Goal: Complete application form: Complete application form

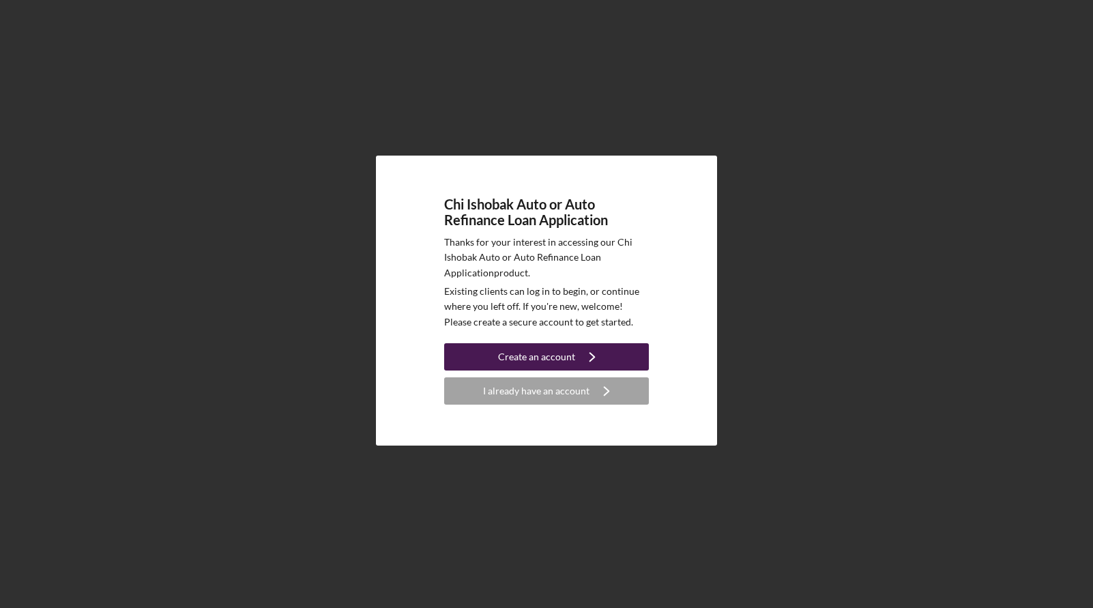
click at [571, 358] on div "Create an account" at bounding box center [536, 356] width 77 height 27
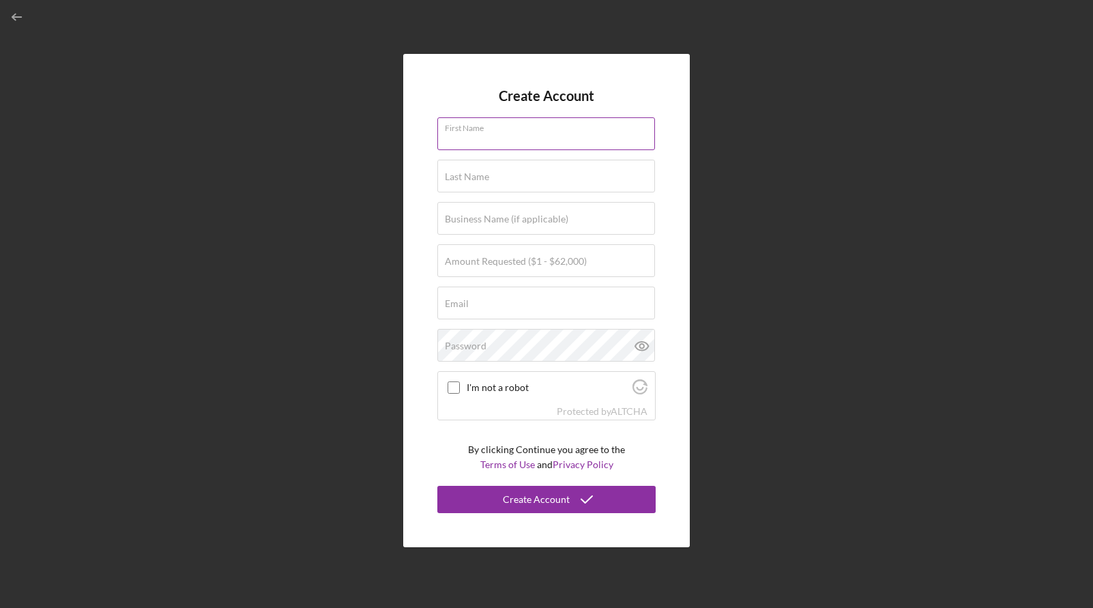
click at [519, 129] on div "First Name" at bounding box center [547, 134] width 218 height 34
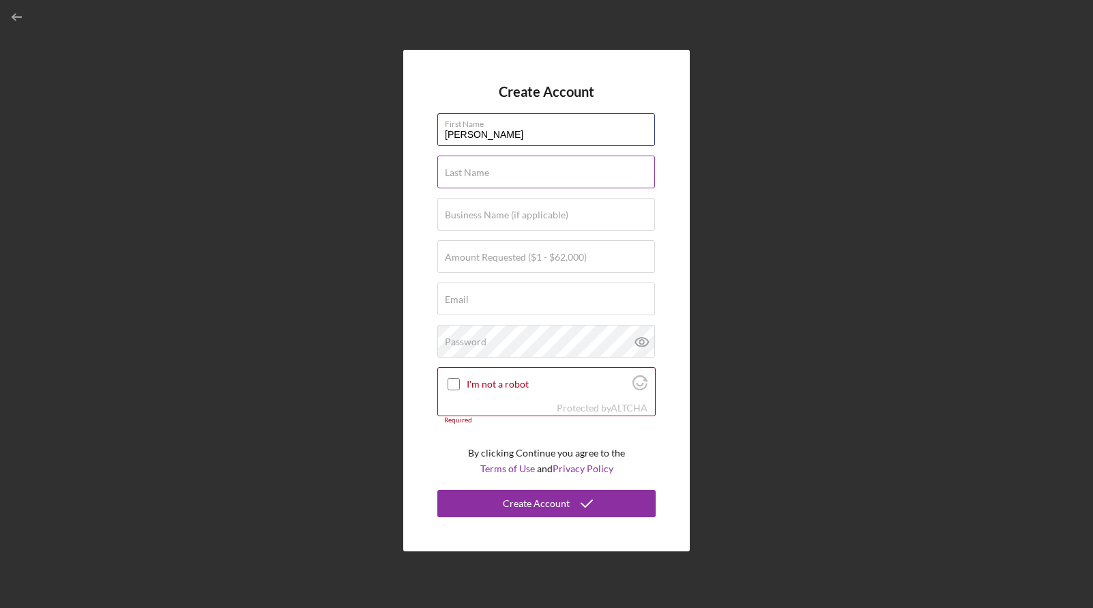
type input "[PERSON_NAME]"
click at [447, 159] on div "Last Name Required" at bounding box center [547, 173] width 218 height 34
type input "Race"
click at [436, 241] on div "Create Account First Name [PERSON_NAME] Last Name Race Business Name (if applic…" at bounding box center [546, 301] width 287 height 502
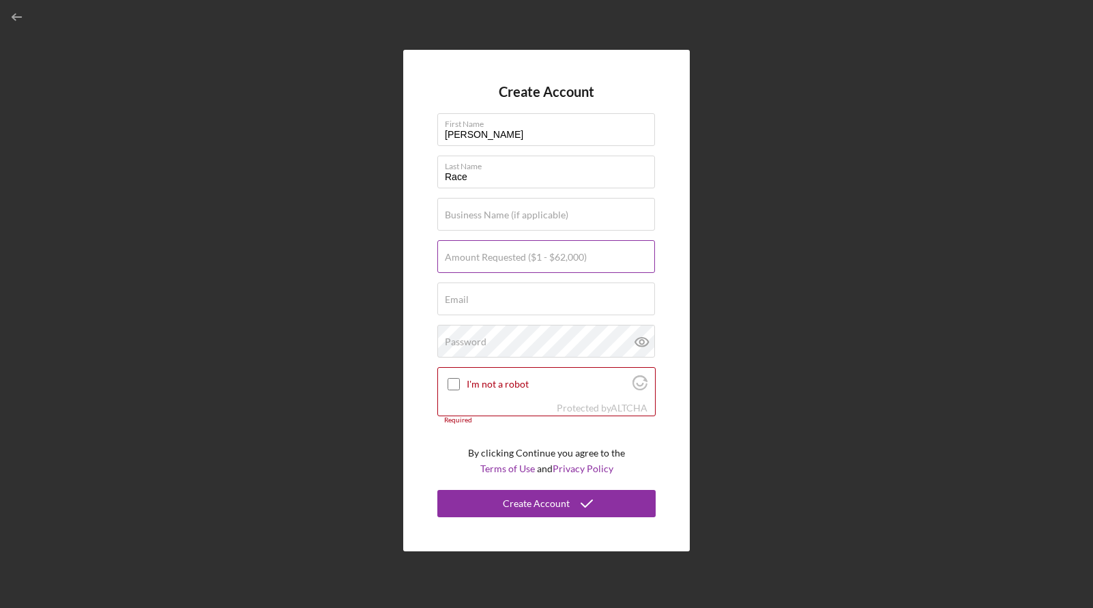
click at [479, 262] on label "Amount Requested ($1 - $62,000)" at bounding box center [516, 257] width 142 height 11
click at [479, 262] on input "Amount Requested ($1 - $62,000)" at bounding box center [547, 256] width 218 height 33
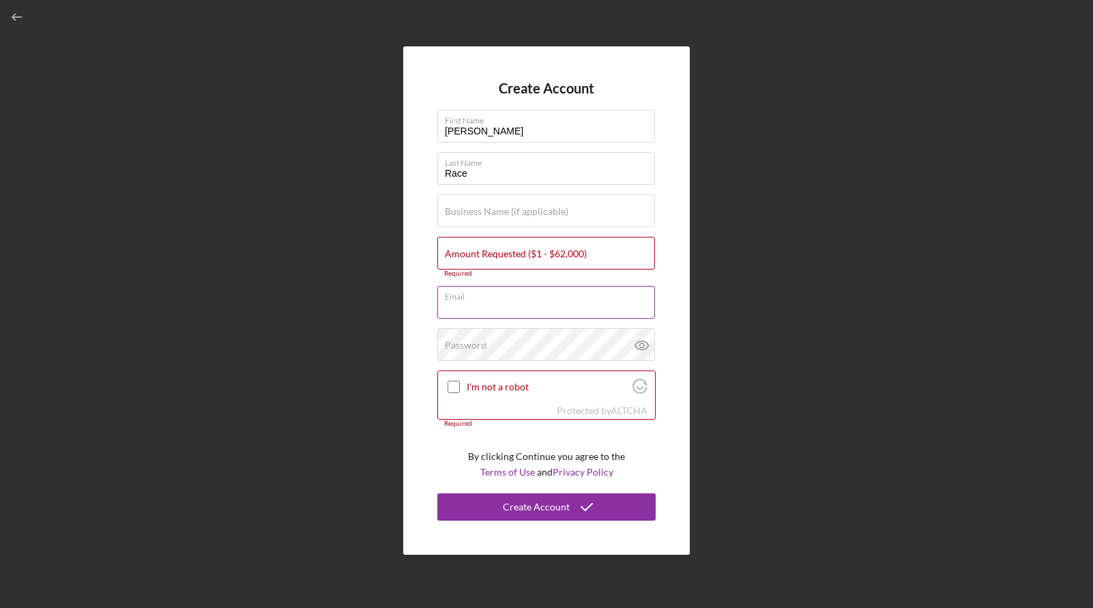
click at [478, 293] on div "Email Required" at bounding box center [547, 303] width 218 height 34
type input "[EMAIL_ADDRESS][DOMAIN_NAME]"
click at [463, 349] on label "Password" at bounding box center [466, 345] width 42 height 11
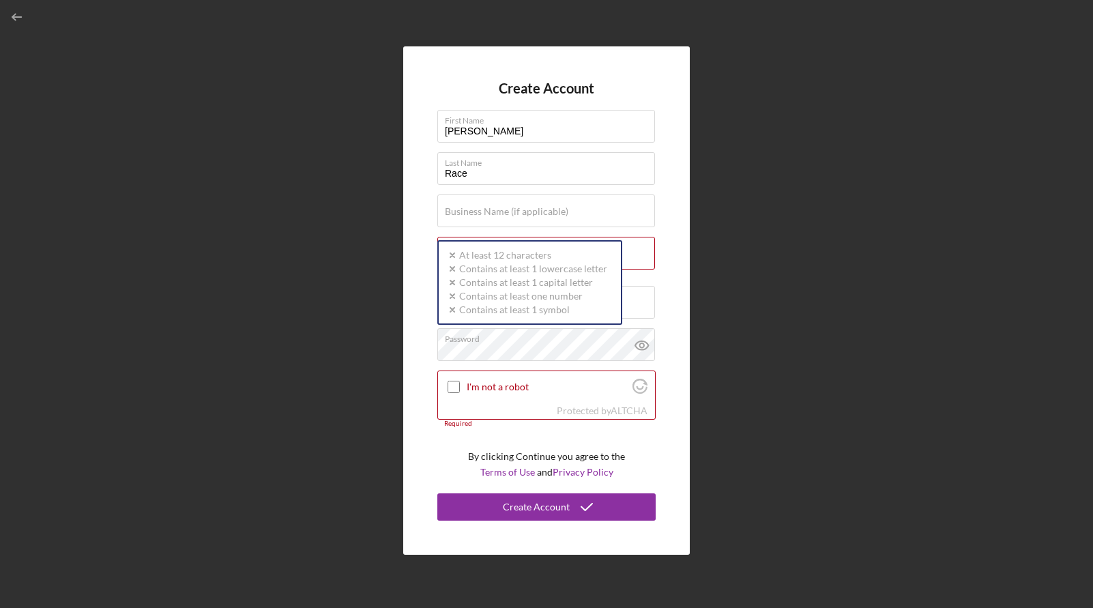
click at [412, 258] on div "Create Account First Name [PERSON_NAME] Last Name Race Business Name (if applic…" at bounding box center [546, 300] width 287 height 508
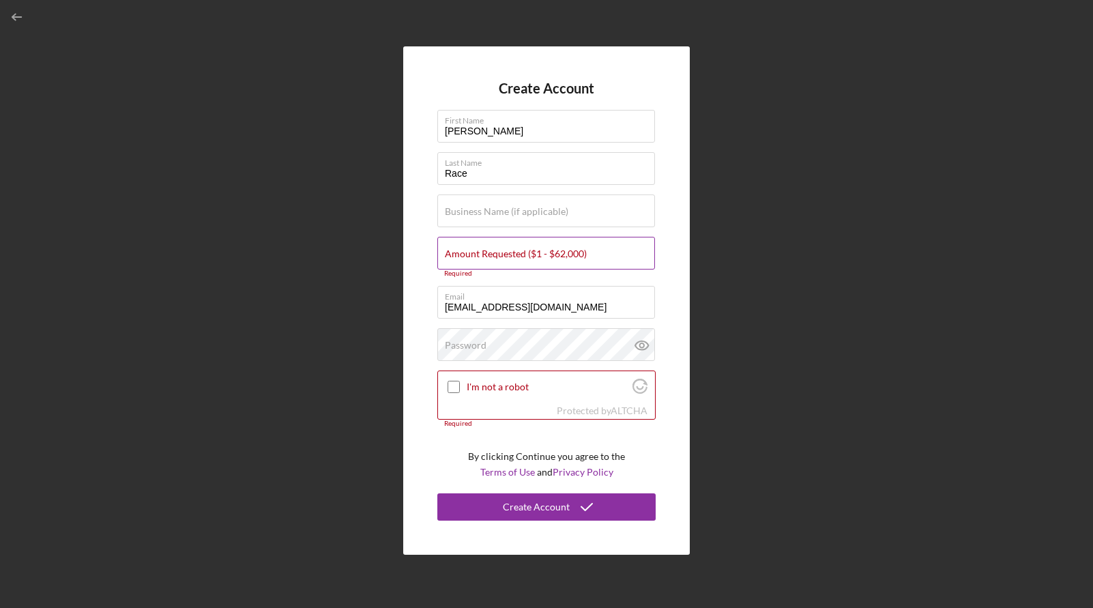
click at [515, 253] on label "Amount Requested ($1 - $62,000)" at bounding box center [516, 253] width 142 height 11
click at [515, 253] on input "Amount Requested ($1 - $62,000)" at bounding box center [547, 253] width 218 height 33
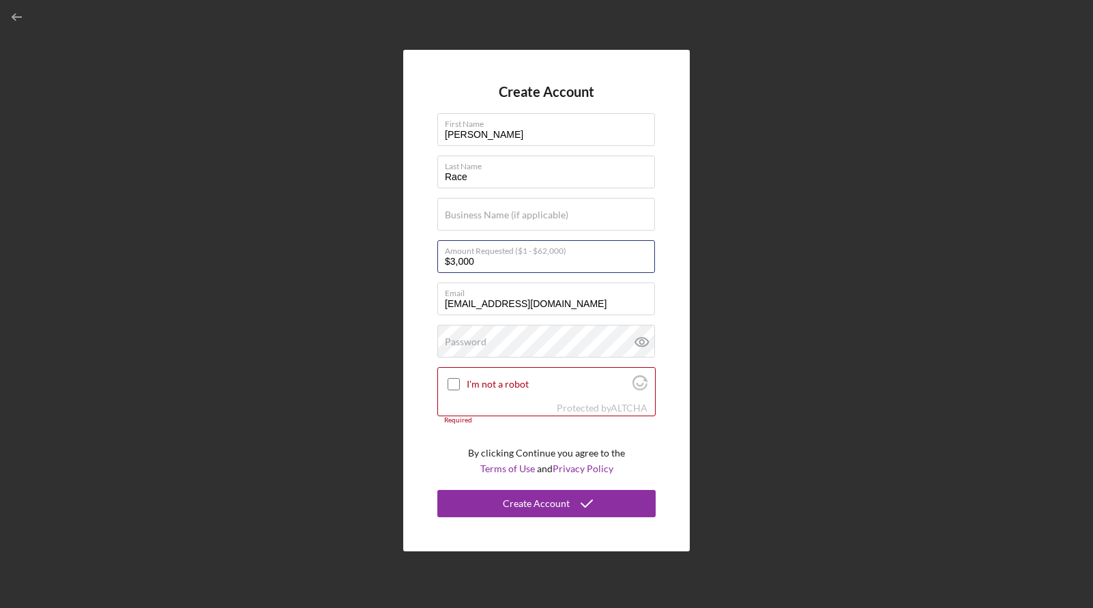
type input "$3,000"
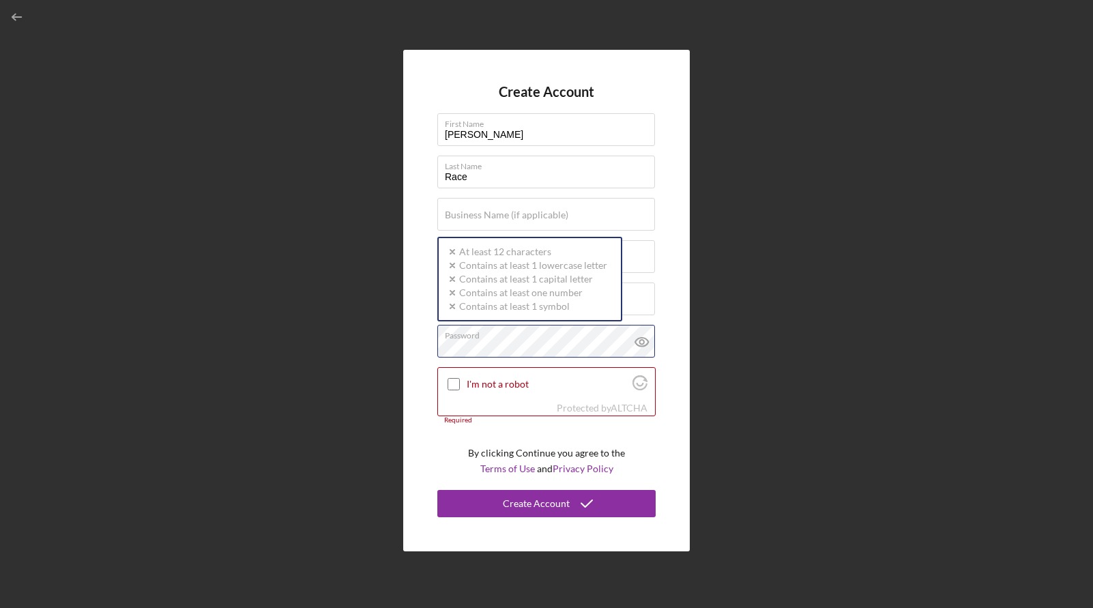
click at [498, 335] on div "Password Icon/icon-validation-no At least 12 characters Icon/icon-validation-no…" at bounding box center [547, 342] width 218 height 34
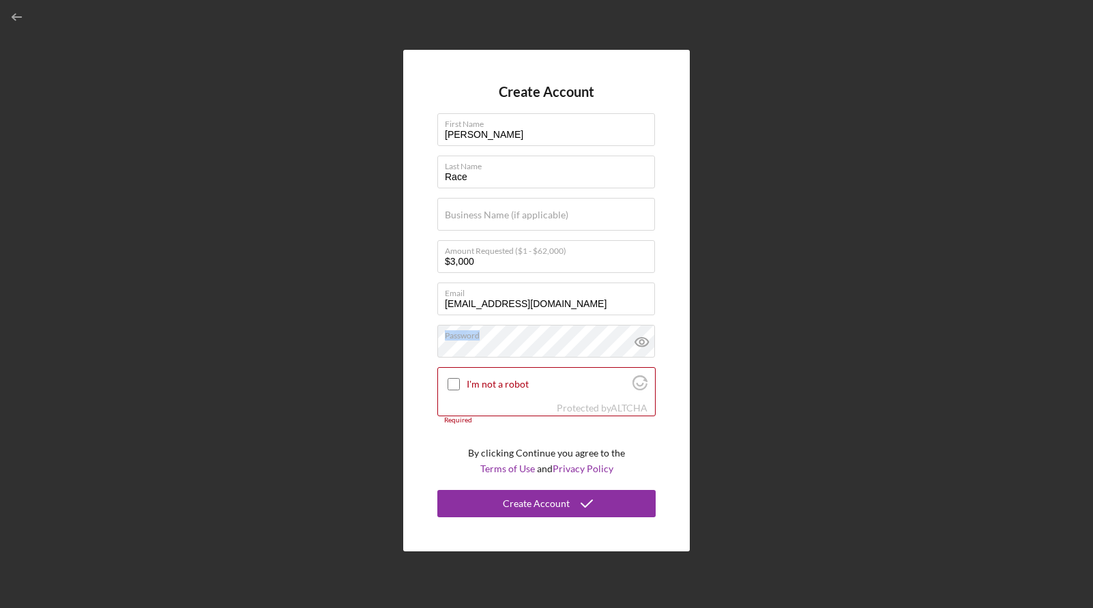
drag, startPoint x: 498, startPoint y: 340, endPoint x: 395, endPoint y: 349, distance: 102.8
click at [395, 349] on div "Create Account First Name [PERSON_NAME] Last Name Race Business Name (if applic…" at bounding box center [547, 300] width 1080 height 601
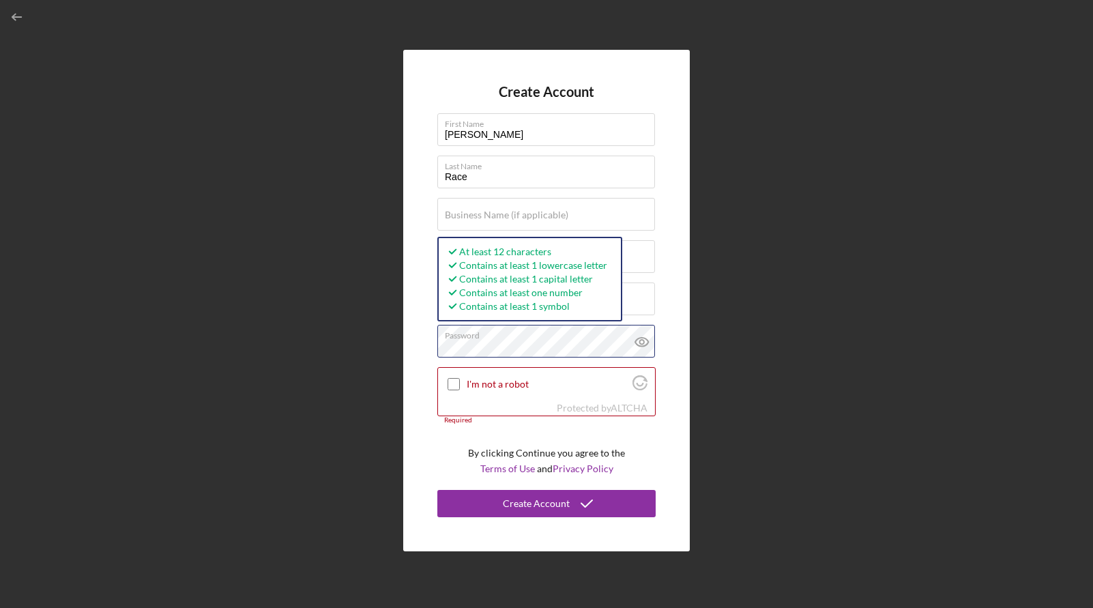
click at [399, 347] on div "Create Account First Name [PERSON_NAME] Last Name Race Business Name (if applic…" at bounding box center [547, 300] width 1080 height 601
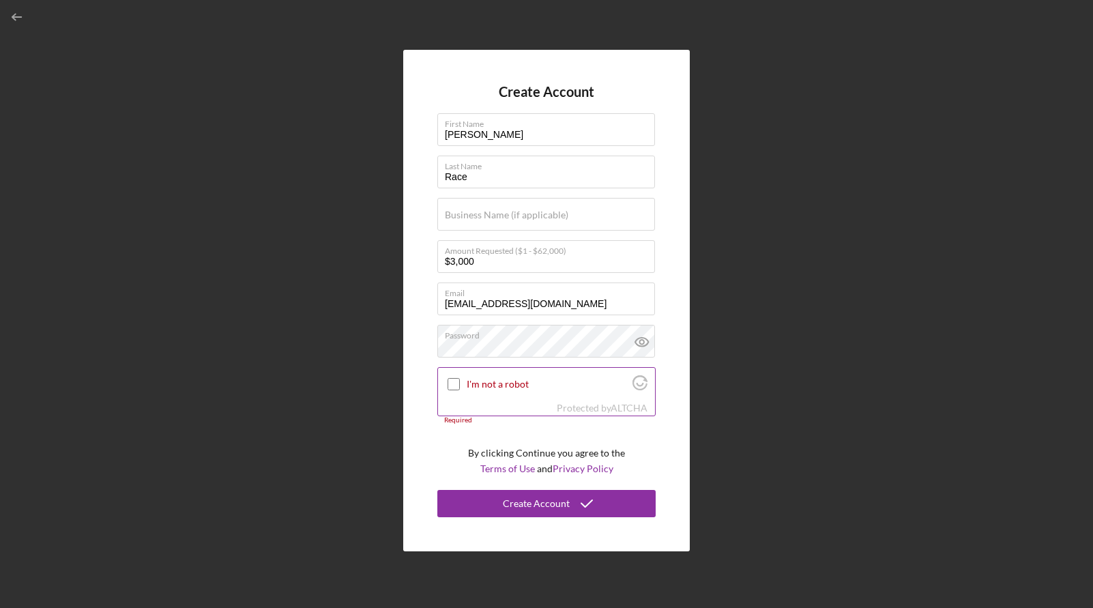
click at [455, 382] on input "I'm not a robot" at bounding box center [454, 384] width 12 height 12
checkbox input "true"
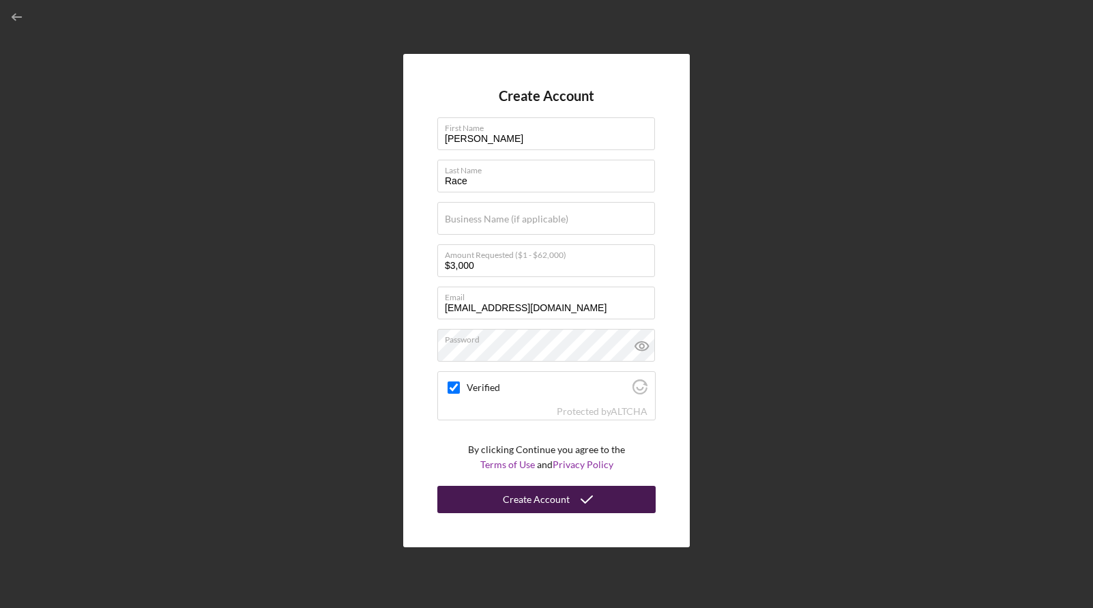
click at [536, 502] on div "Create Account" at bounding box center [536, 499] width 67 height 27
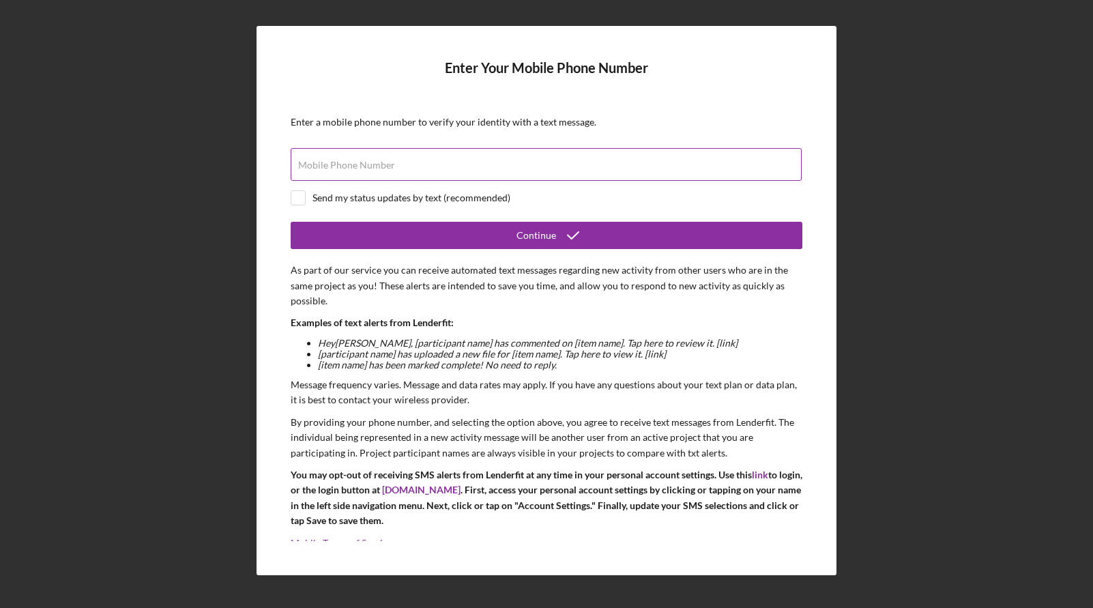
click at [418, 168] on input "Mobile Phone Number" at bounding box center [546, 164] width 511 height 33
type input "[PHONE_NUMBER]"
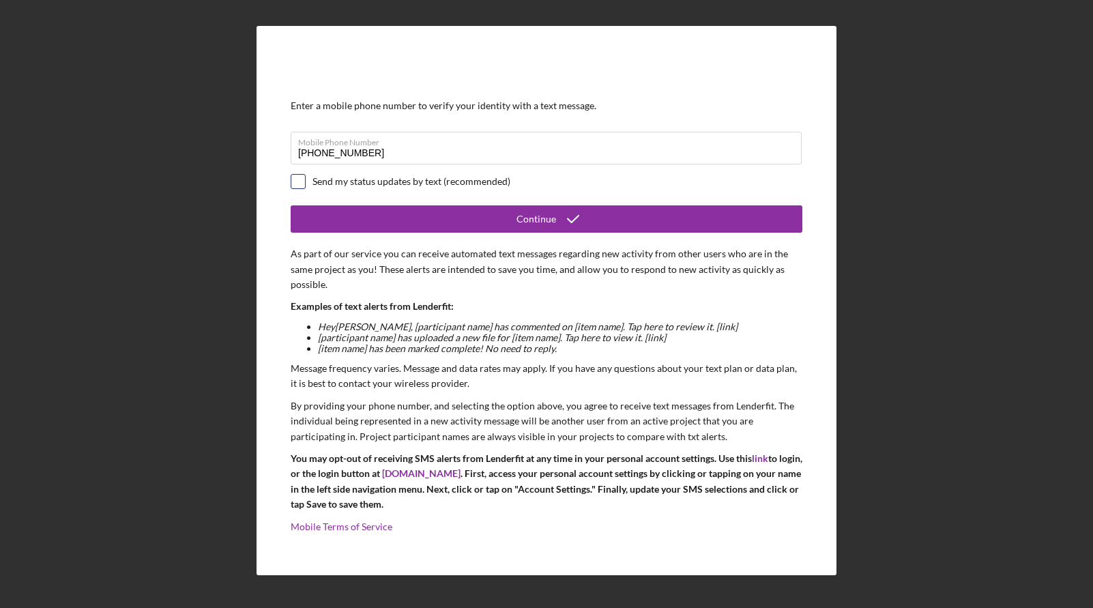
click at [299, 177] on input "checkbox" at bounding box center [298, 182] width 14 height 14
checkbox input "true"
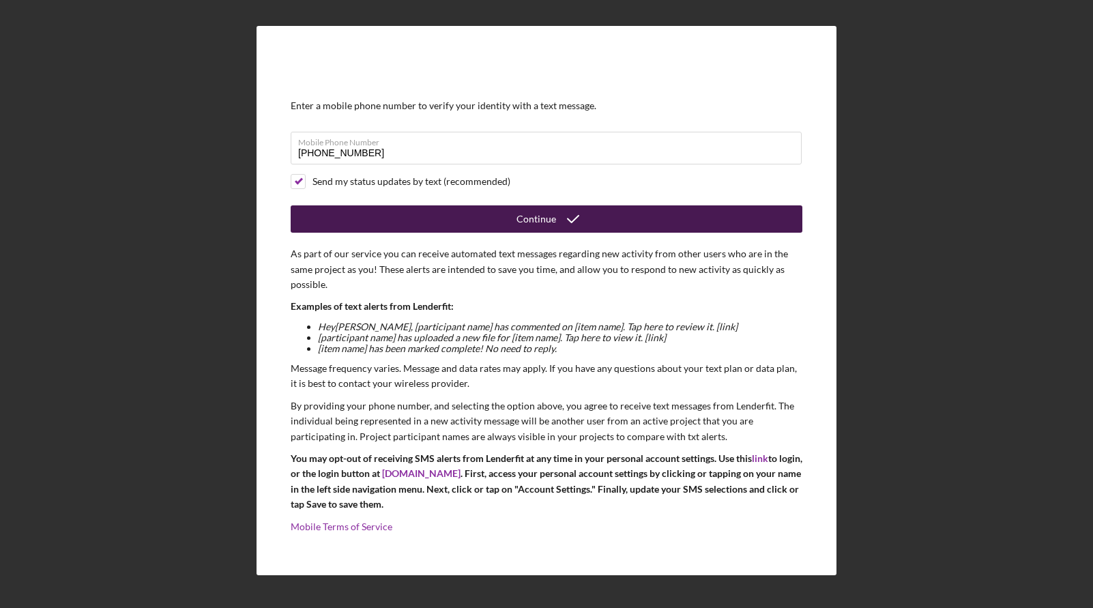
scroll to position [0, 0]
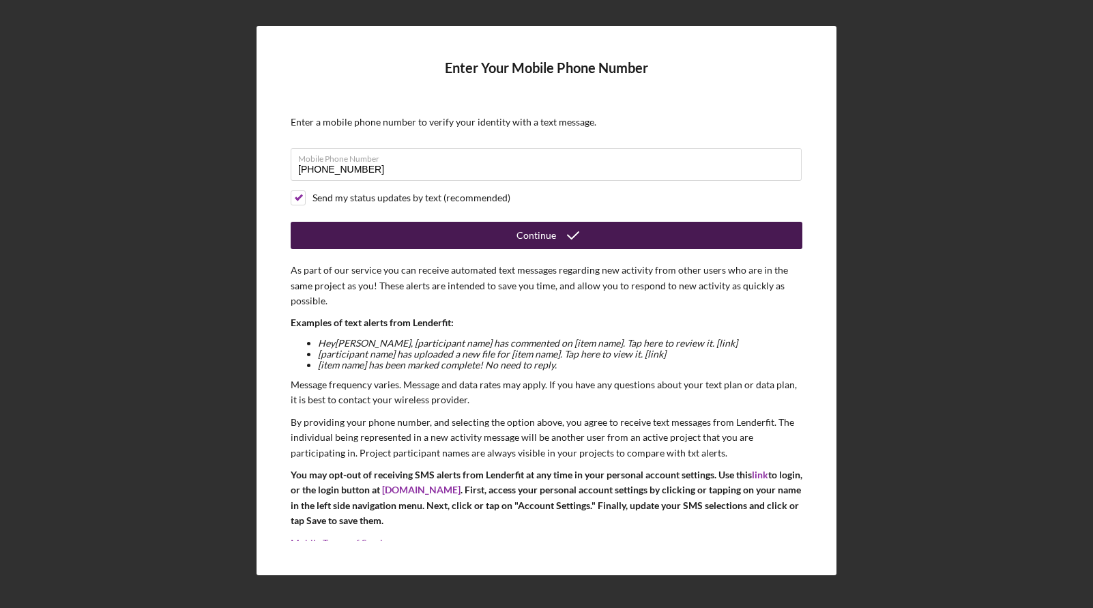
click at [442, 235] on button "Continue" at bounding box center [547, 235] width 512 height 27
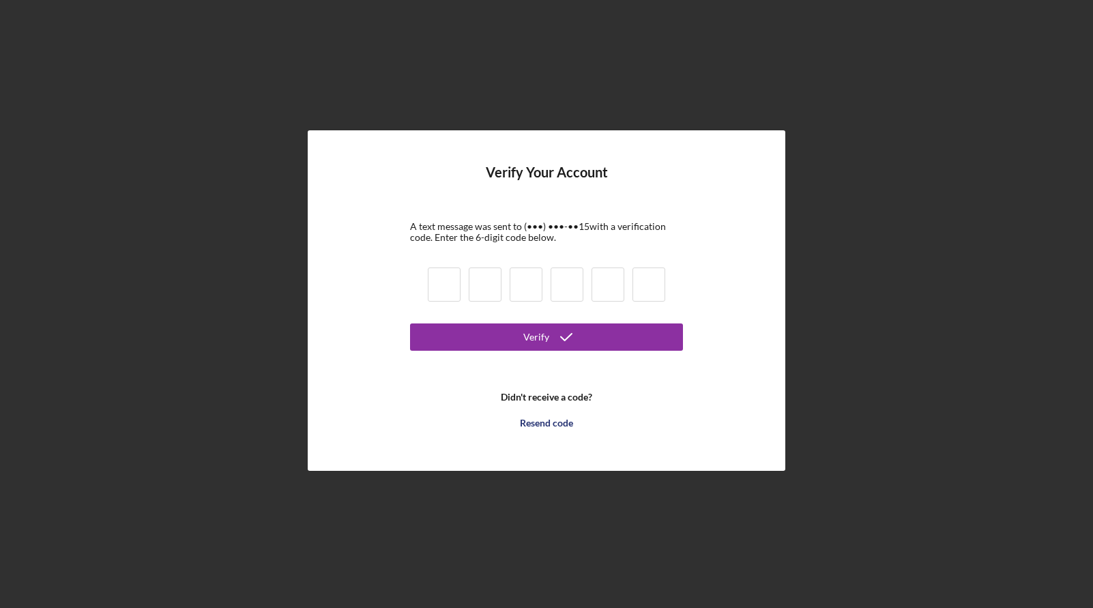
click at [452, 280] on input at bounding box center [444, 285] width 33 height 34
type input "8"
type input "7"
type input "2"
type input "3"
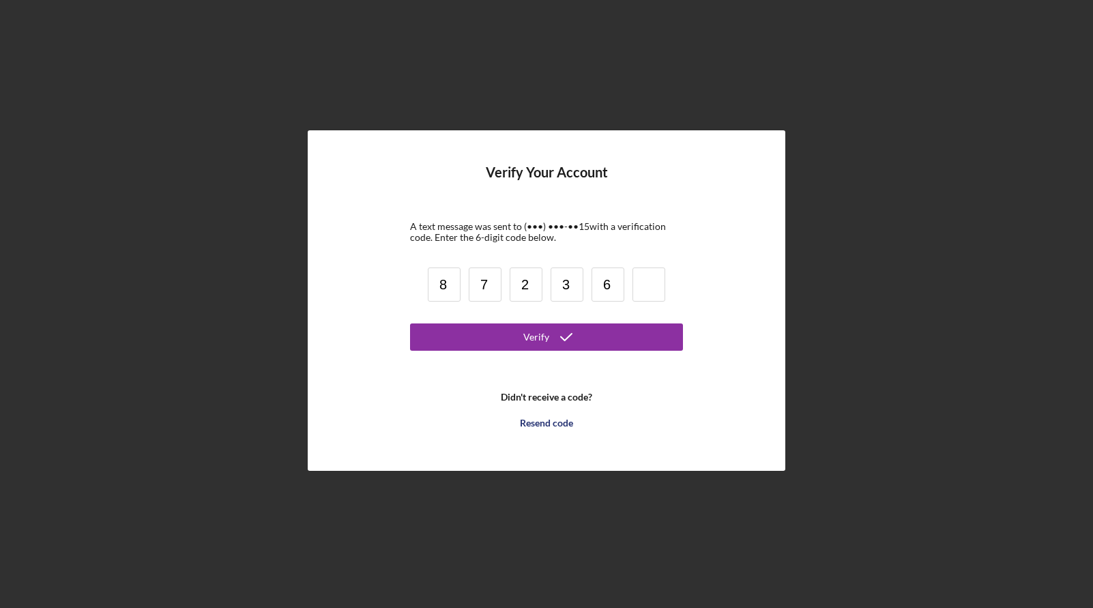
type input "6"
type input "5"
click at [480, 330] on button "Verify" at bounding box center [546, 337] width 273 height 27
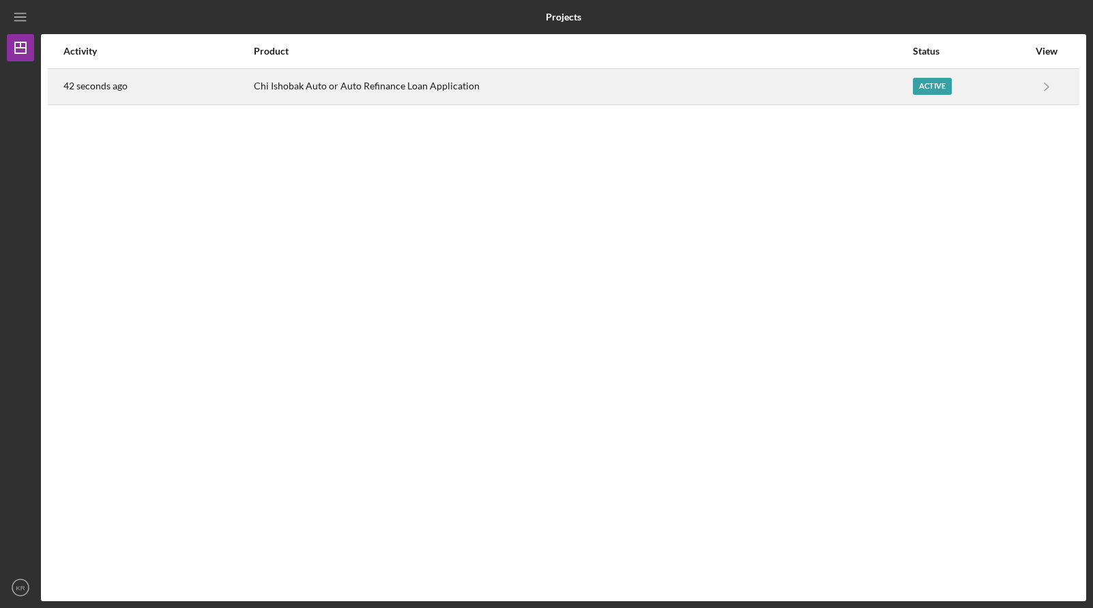
click at [853, 90] on div "Chi Ishobak Auto or Auto Refinance Loan Application" at bounding box center [583, 87] width 658 height 34
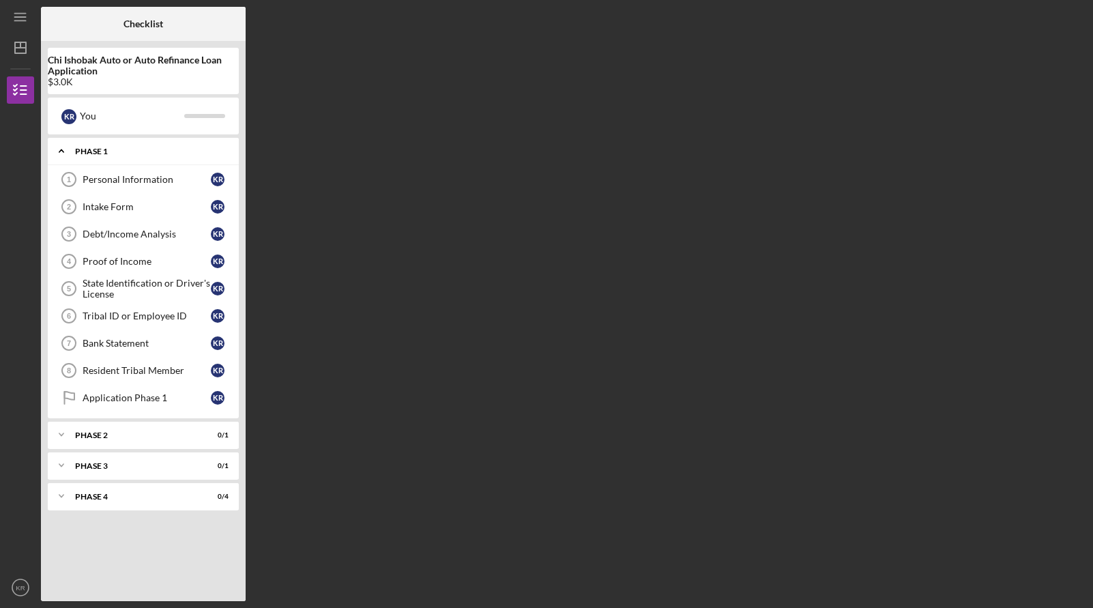
click at [97, 152] on div "Phase 1" at bounding box center [148, 151] width 147 height 8
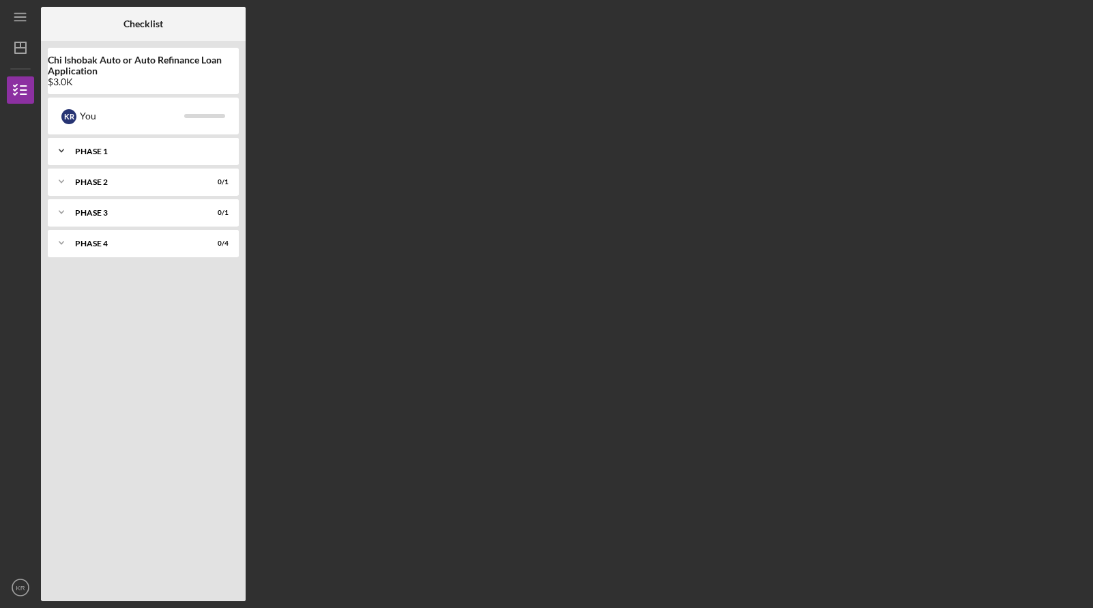
click at [97, 152] on div "Phase 1" at bounding box center [148, 151] width 147 height 8
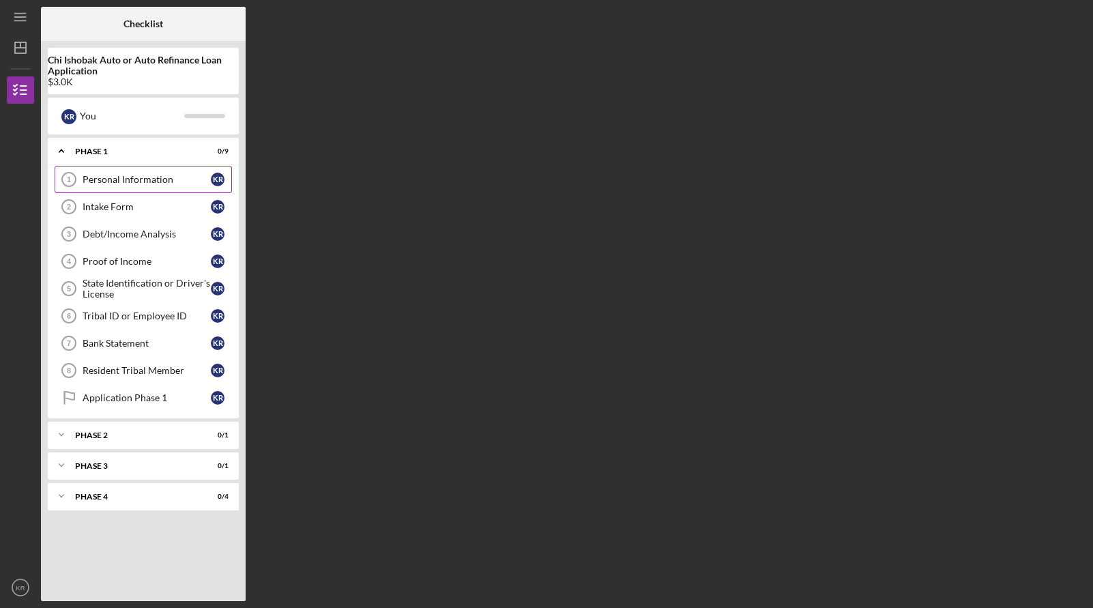
click at [137, 180] on div "Personal Information" at bounding box center [147, 179] width 128 height 11
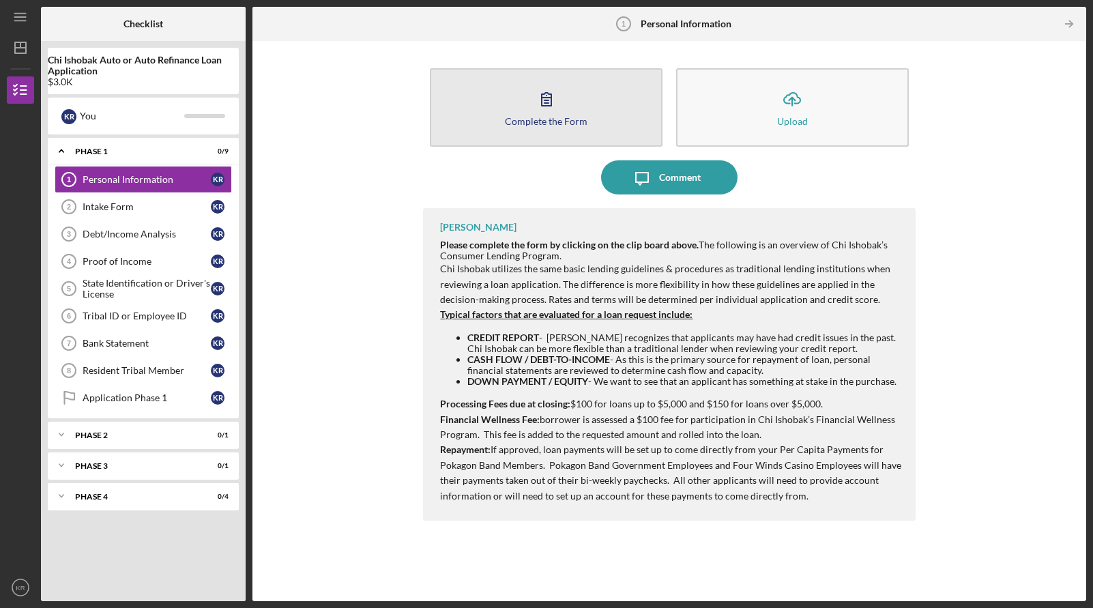
click at [572, 116] on div "Complete the Form" at bounding box center [546, 121] width 83 height 10
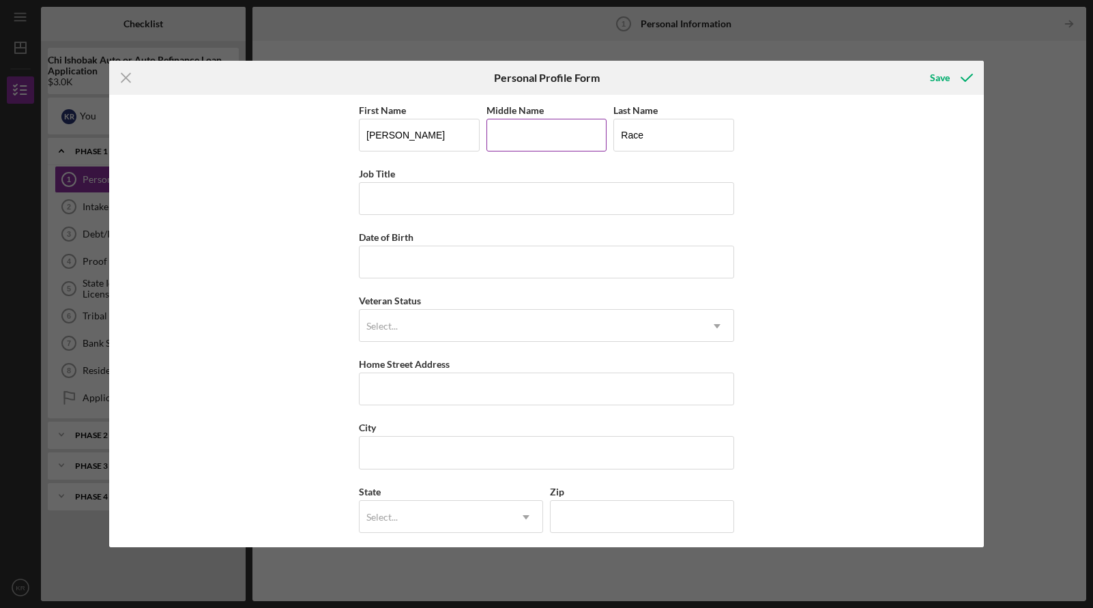
click at [547, 144] on input "Middle Name" at bounding box center [547, 135] width 121 height 33
type input "[PERSON_NAME]"
click at [497, 193] on input "Job Title" at bounding box center [546, 198] width 375 height 33
type input "Unemployed"
click at [504, 253] on input "Date of Birth" at bounding box center [546, 262] width 375 height 33
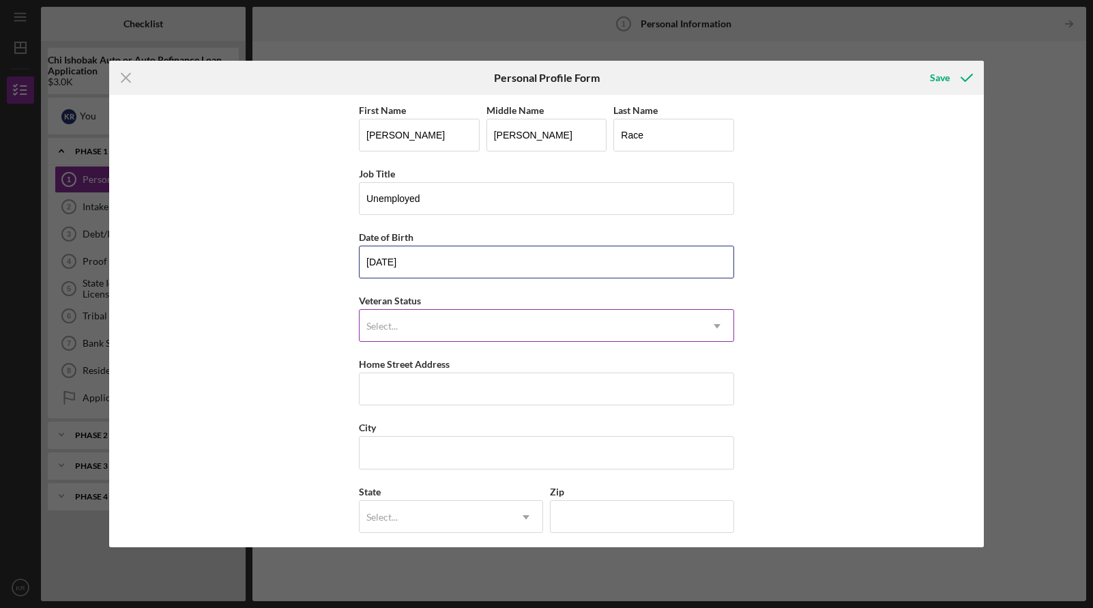
type input "[DATE]"
click at [491, 318] on div "Select..." at bounding box center [530, 326] width 341 height 31
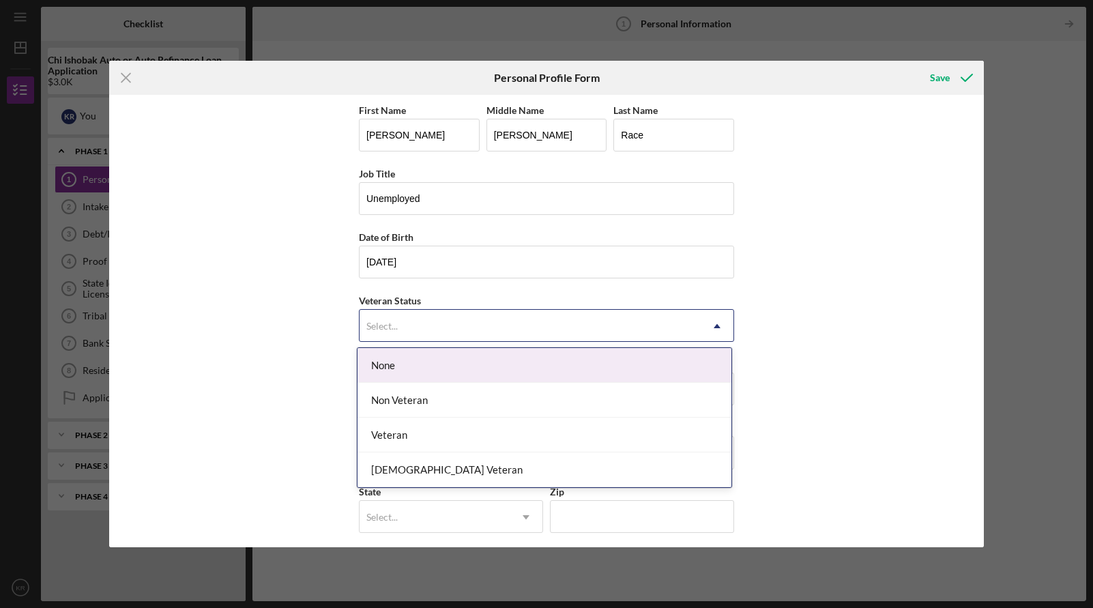
click at [468, 368] on div "None" at bounding box center [545, 365] width 374 height 35
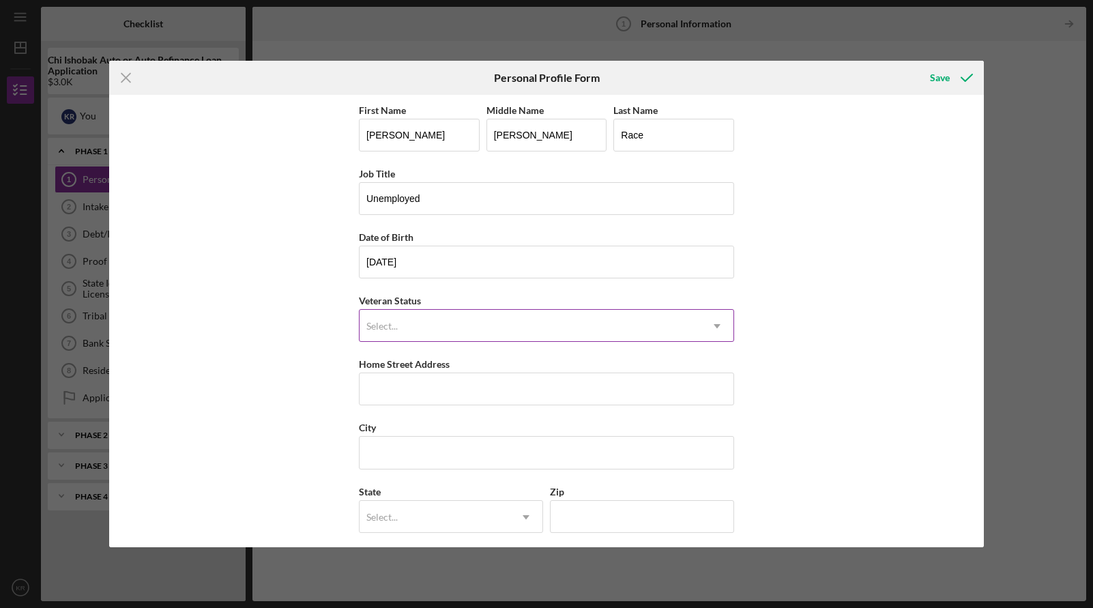
click at [468, 328] on div "Select..." at bounding box center [530, 326] width 341 height 31
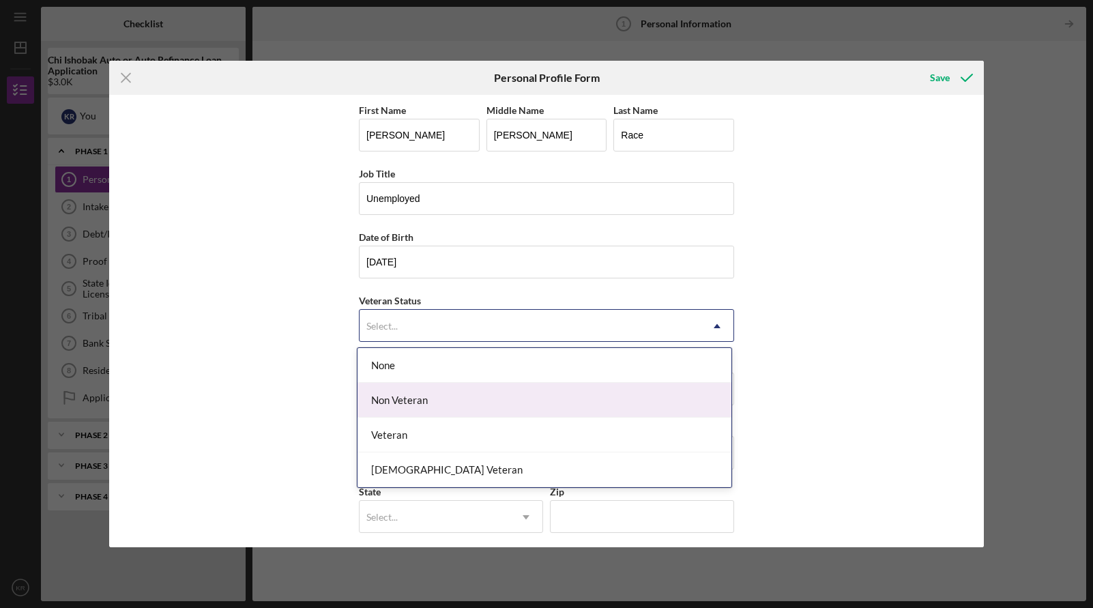
click at [460, 398] on div "Non Veteran" at bounding box center [545, 400] width 374 height 35
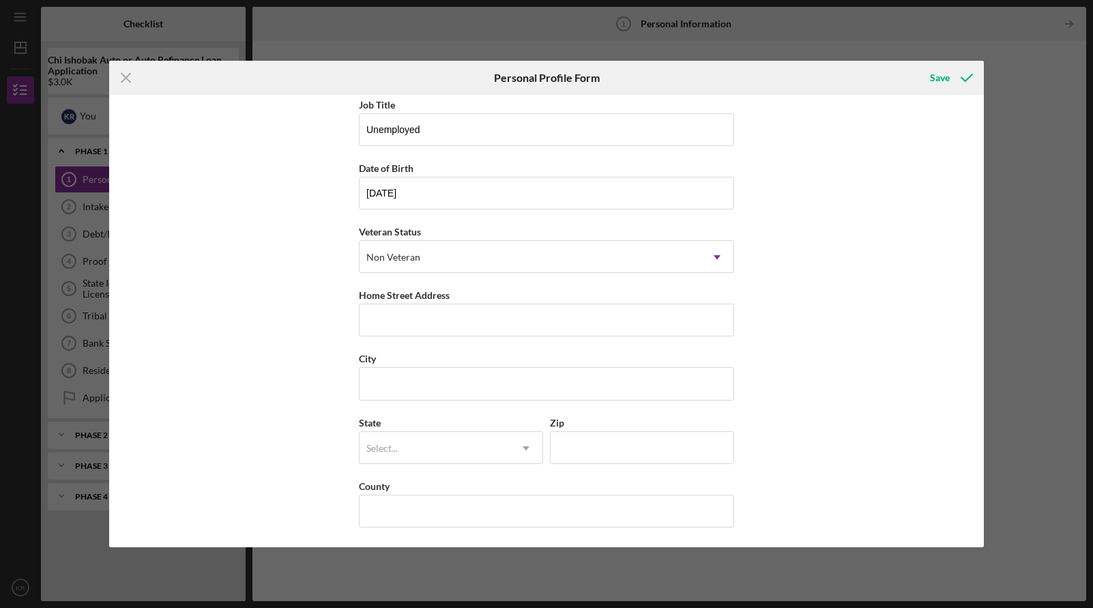
scroll to position [70, 0]
click at [405, 335] on input "Home Street Address" at bounding box center [546, 319] width 375 height 33
type input "[STREET_ADDRESS]"
click at [415, 374] on input "City" at bounding box center [546, 383] width 375 height 33
type input "Niles"
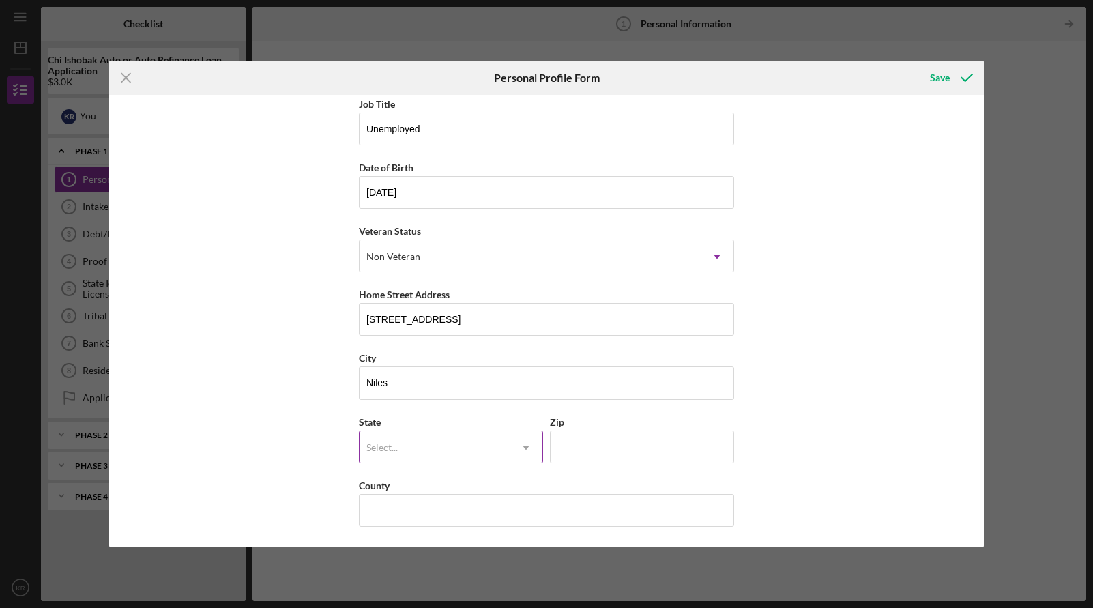
click at [427, 453] on div "Select..." at bounding box center [435, 447] width 150 height 31
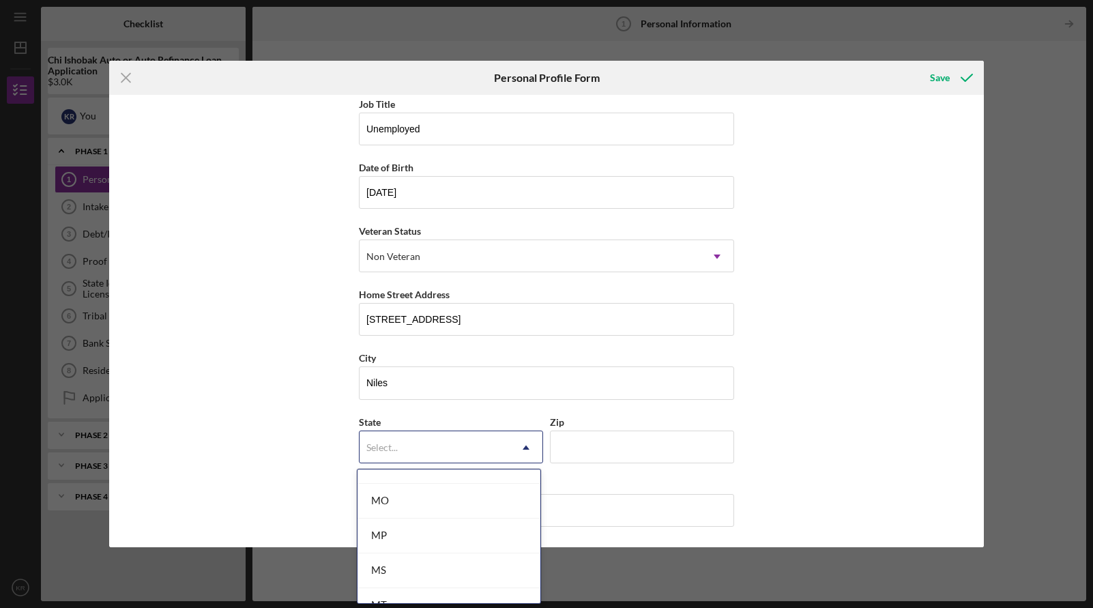
scroll to position [1160, 0]
click at [438, 489] on div "MI" at bounding box center [449, 475] width 183 height 35
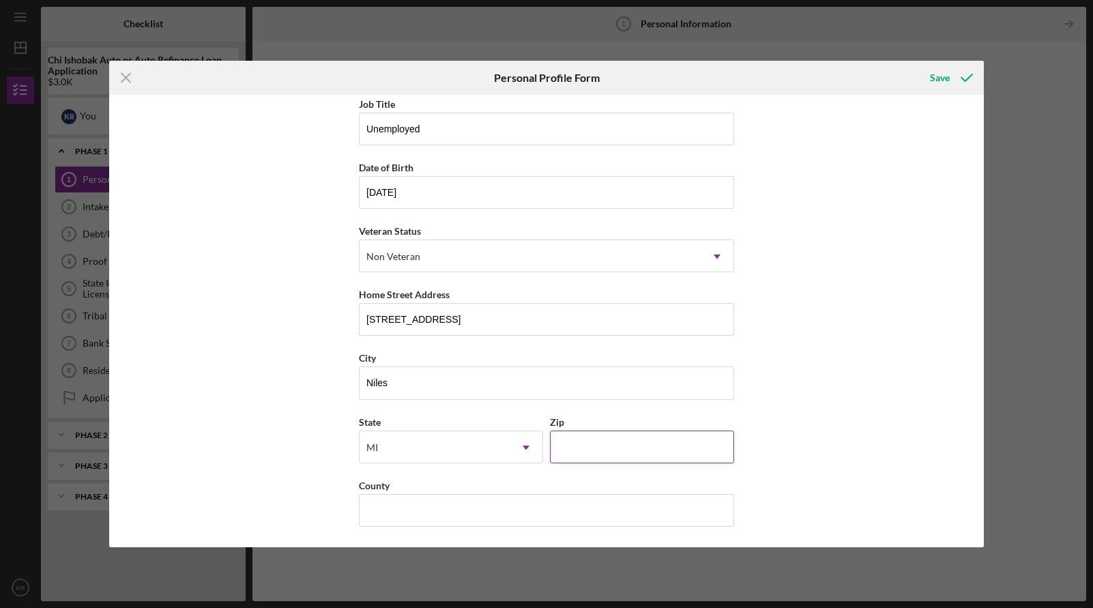
click at [589, 448] on input "Zip" at bounding box center [642, 447] width 184 height 33
type input "49120"
click at [468, 522] on input "County" at bounding box center [546, 510] width 375 height 33
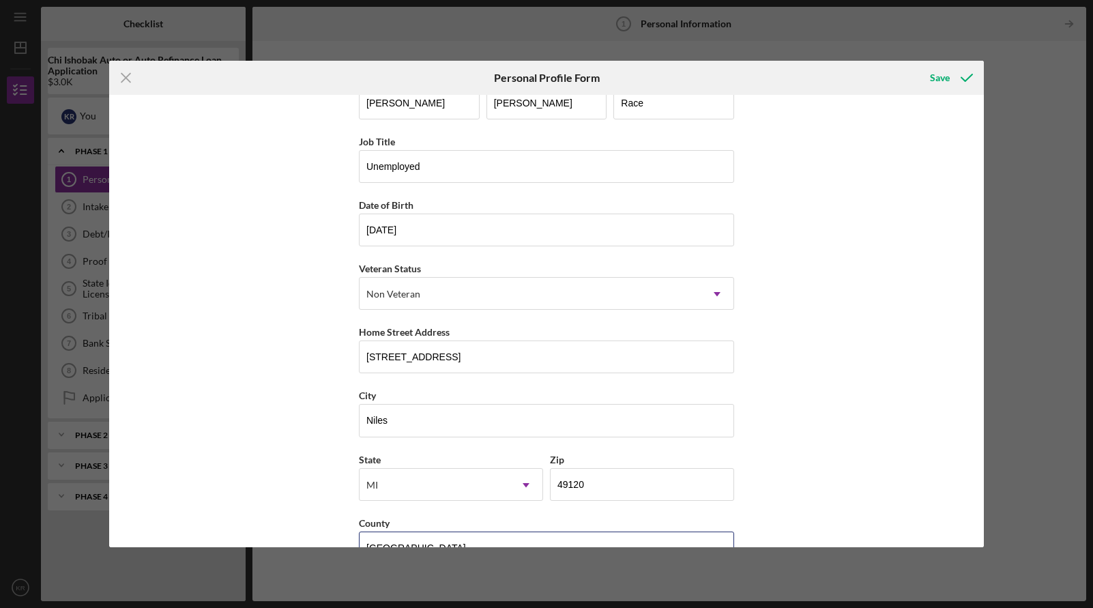
scroll to position [0, 0]
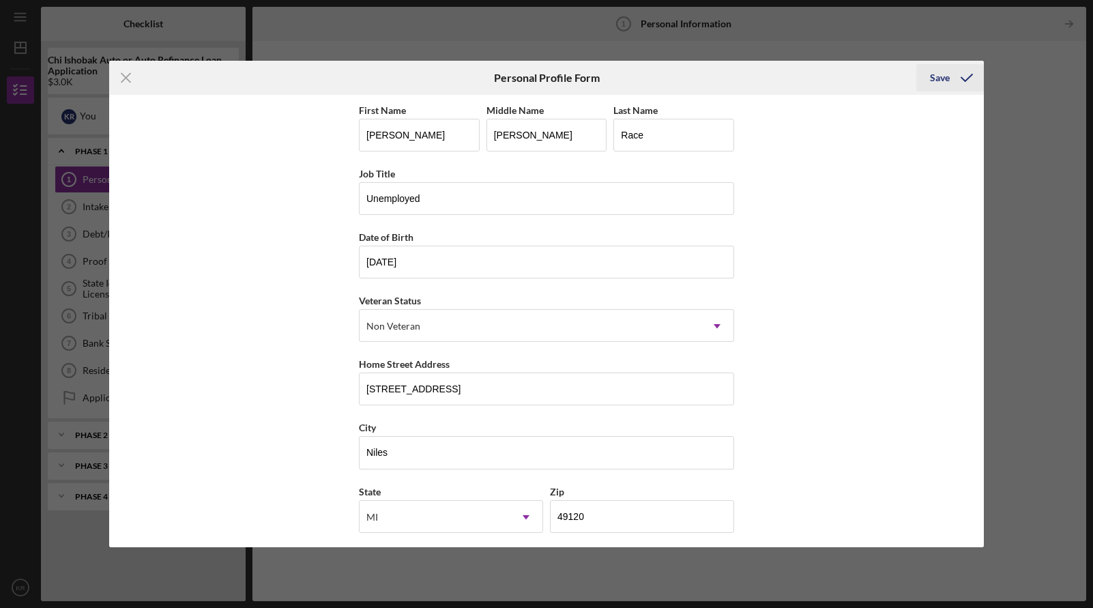
type input "[GEOGRAPHIC_DATA]"
click at [932, 83] on div "Save" at bounding box center [940, 77] width 20 height 27
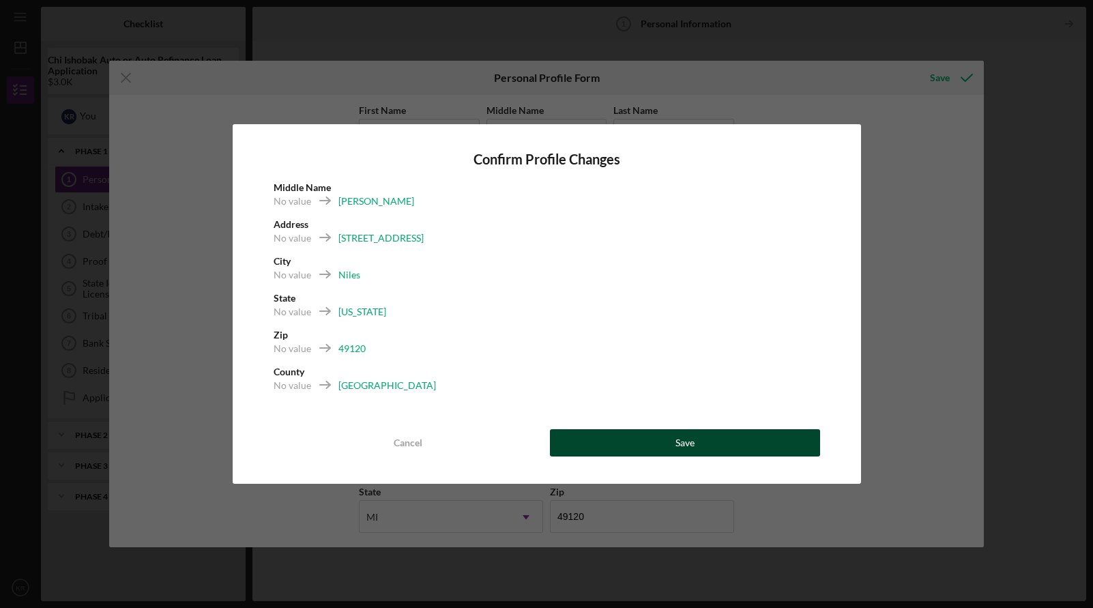
click at [627, 439] on button "Save" at bounding box center [685, 442] width 270 height 27
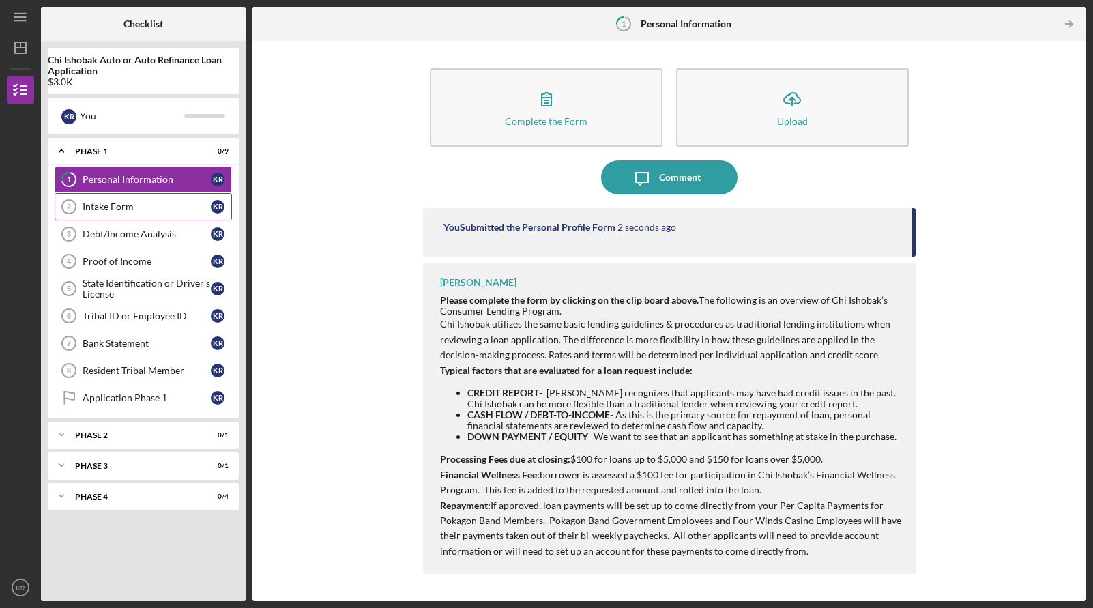
click at [113, 208] on div "Intake Form" at bounding box center [147, 206] width 128 height 11
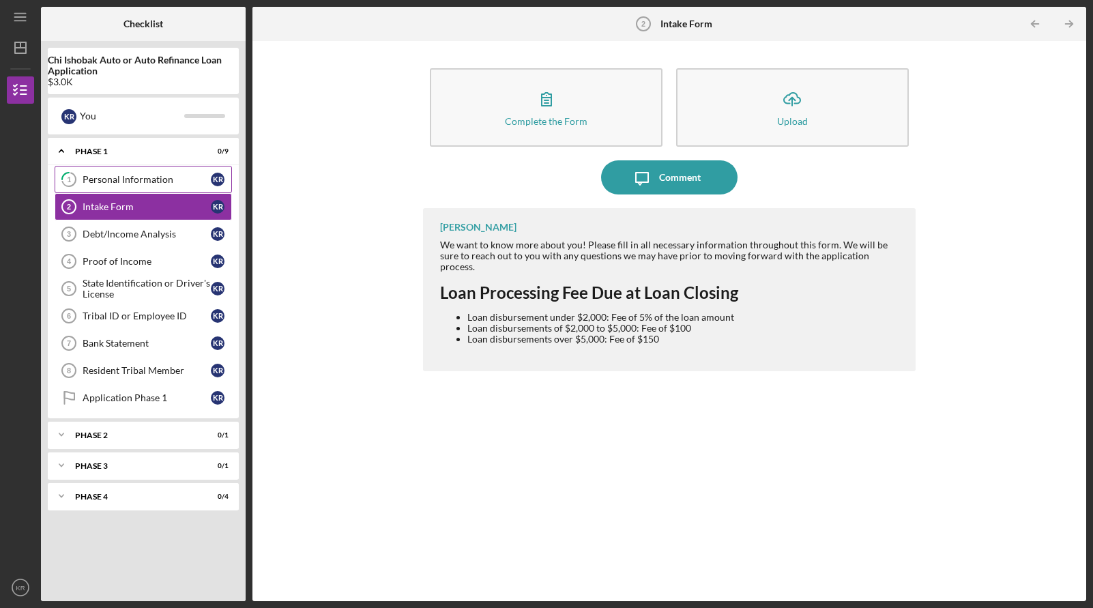
click at [175, 184] on div "Personal Information" at bounding box center [147, 179] width 128 height 11
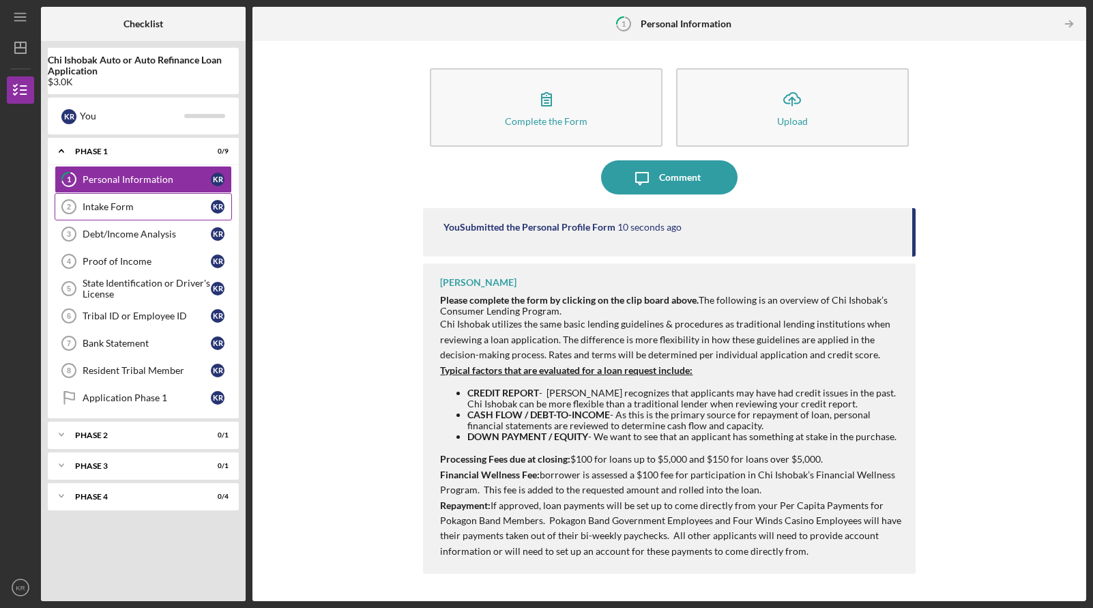
click at [151, 209] on div "Intake Form" at bounding box center [147, 206] width 128 height 11
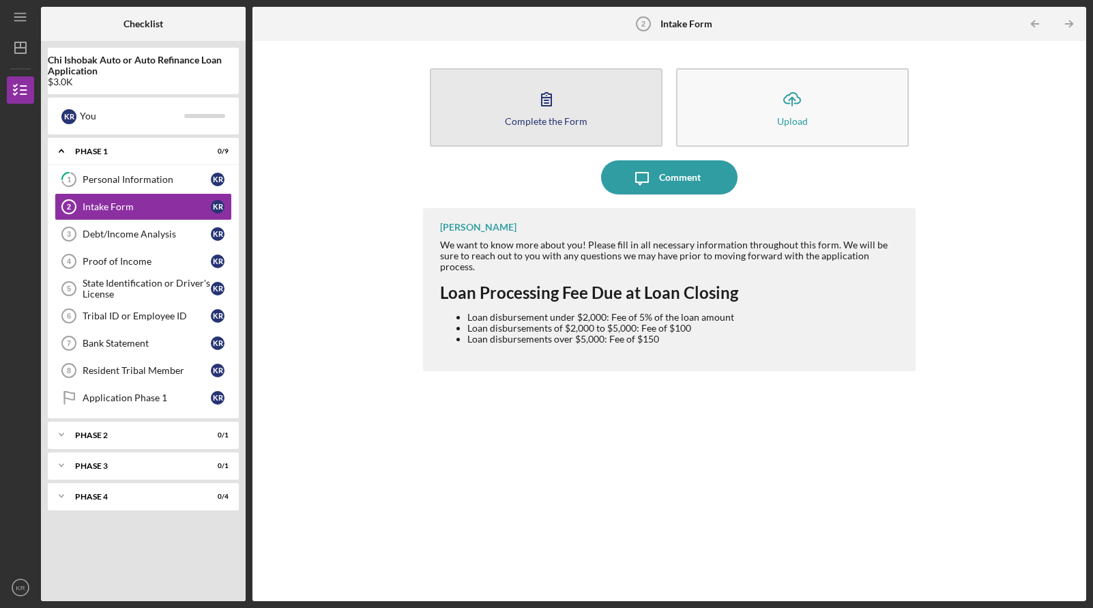
click at [578, 113] on button "Complete the Form Form" at bounding box center [546, 107] width 233 height 78
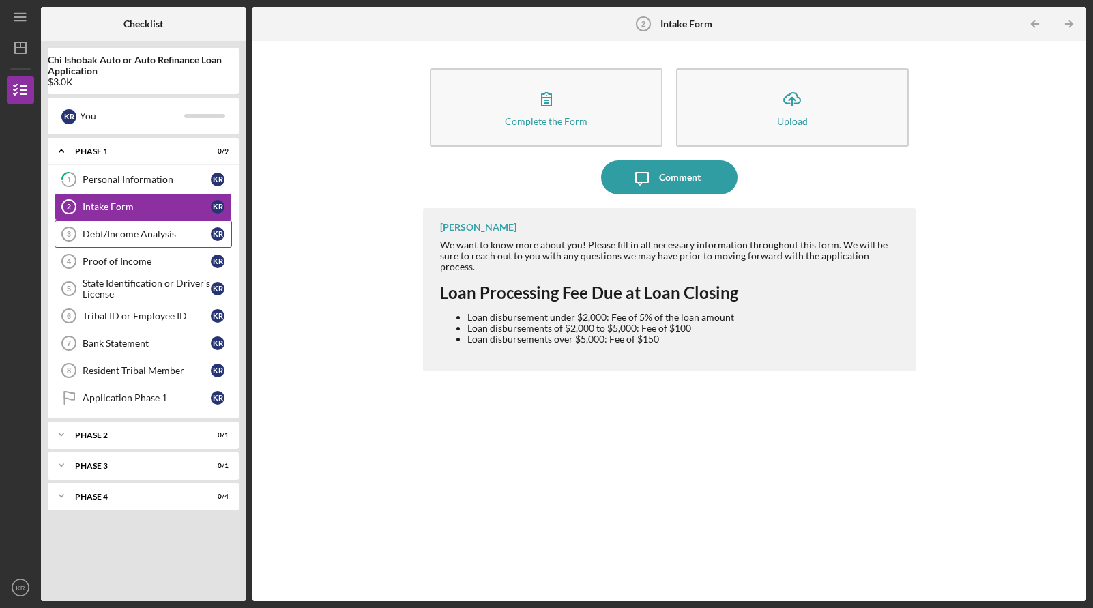
click at [172, 237] on div "Debt/Income Analysis" at bounding box center [147, 234] width 128 height 11
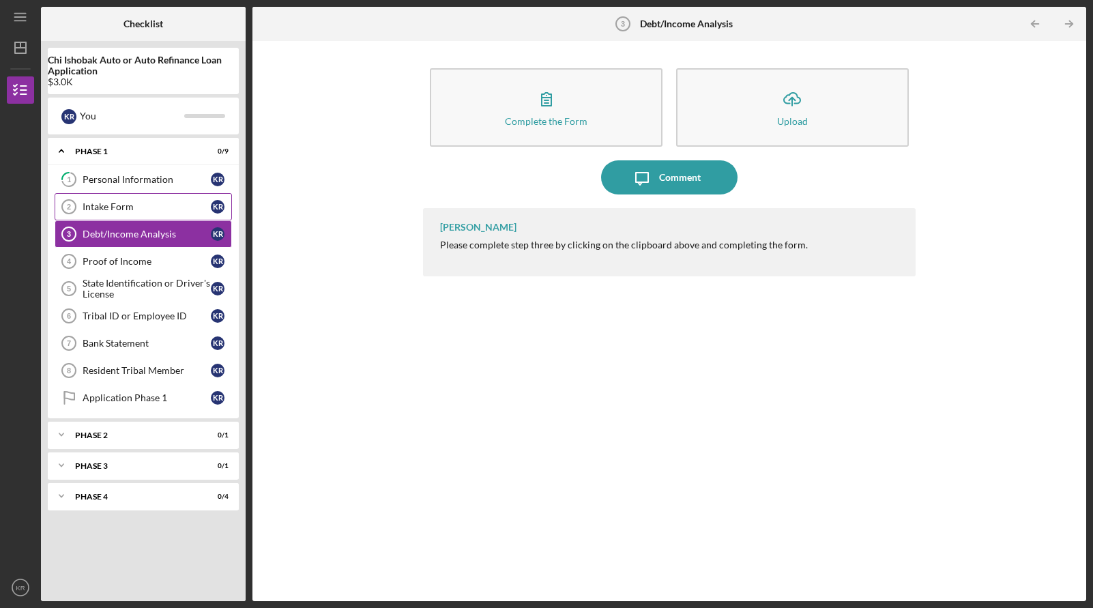
click at [158, 209] on div "Intake Form" at bounding box center [147, 206] width 128 height 11
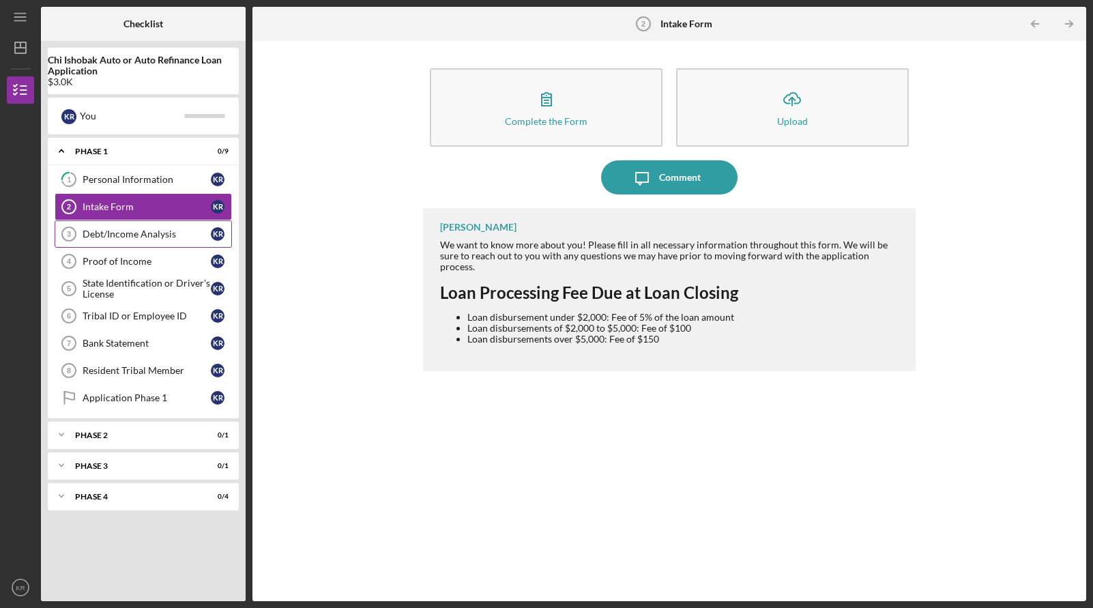
click at [170, 232] on div "Debt/Income Analysis" at bounding box center [147, 234] width 128 height 11
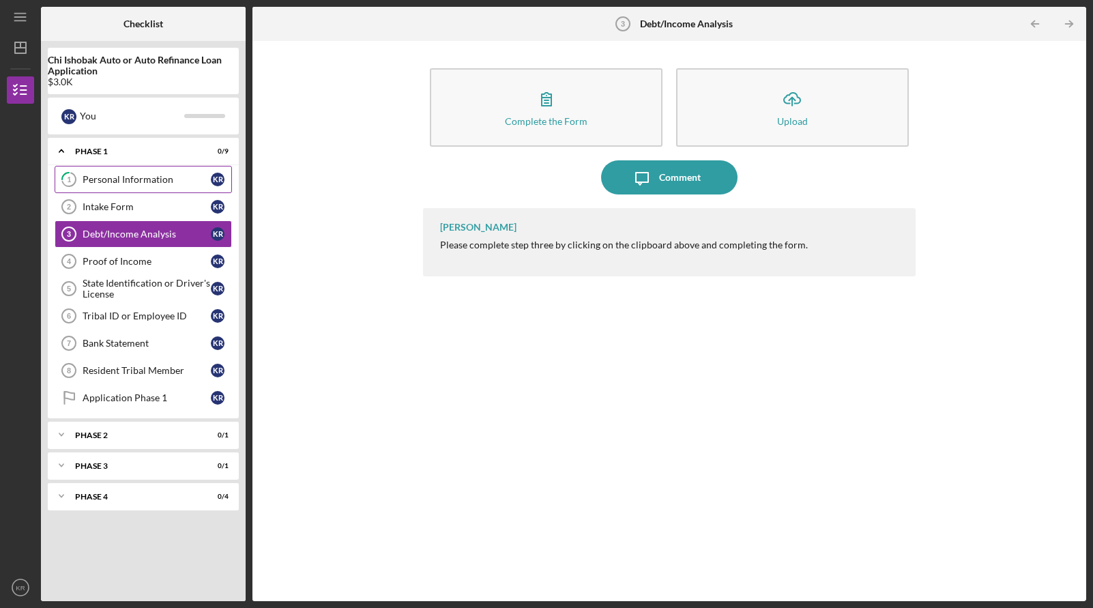
click at [176, 179] on div "Personal Information" at bounding box center [147, 179] width 128 height 11
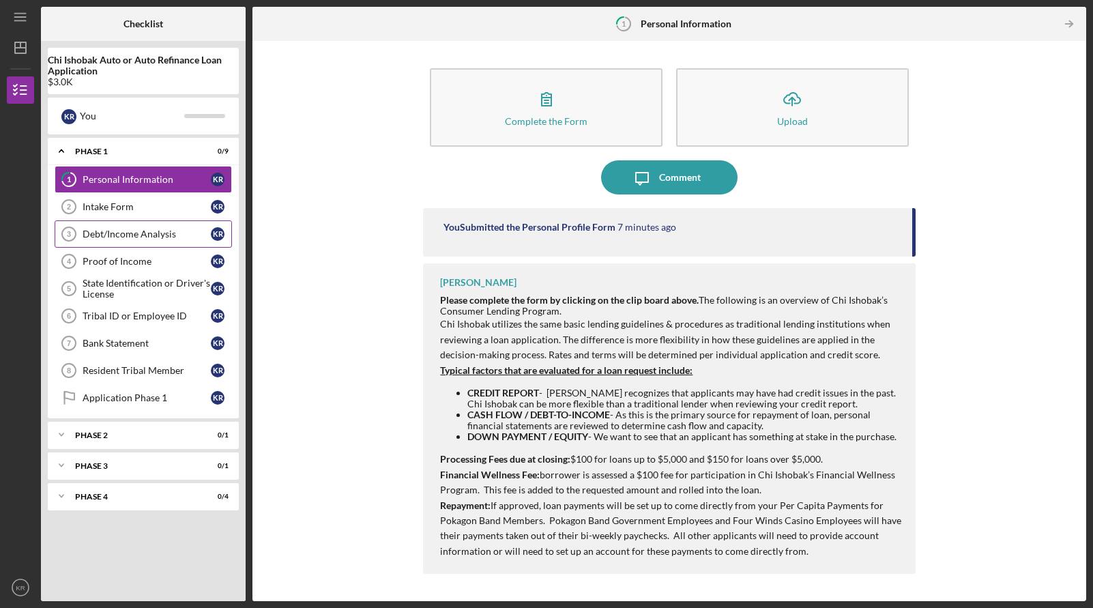
click at [141, 229] on div "Debt/Income Analysis" at bounding box center [147, 234] width 128 height 11
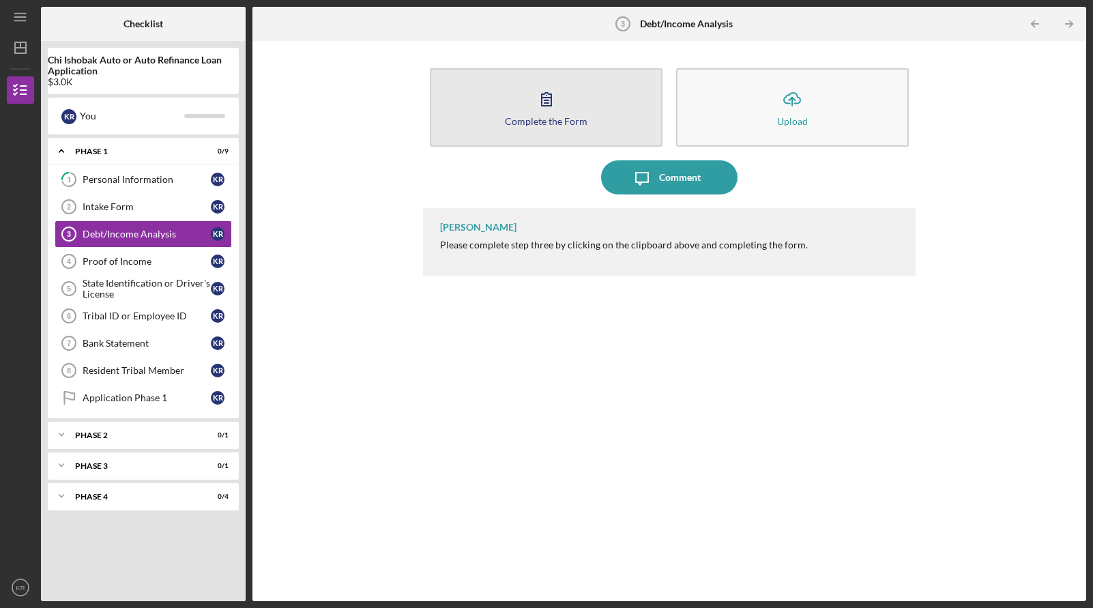
click at [556, 121] on div "Complete the Form" at bounding box center [546, 121] width 83 height 10
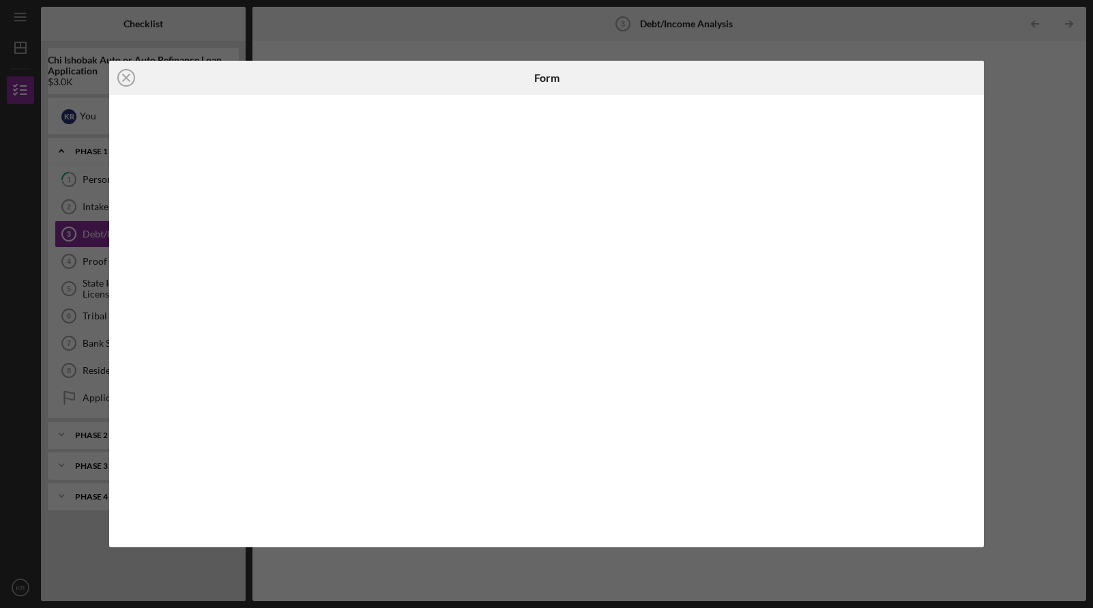
click at [1035, 371] on div "Icon/Close Form" at bounding box center [546, 304] width 1093 height 608
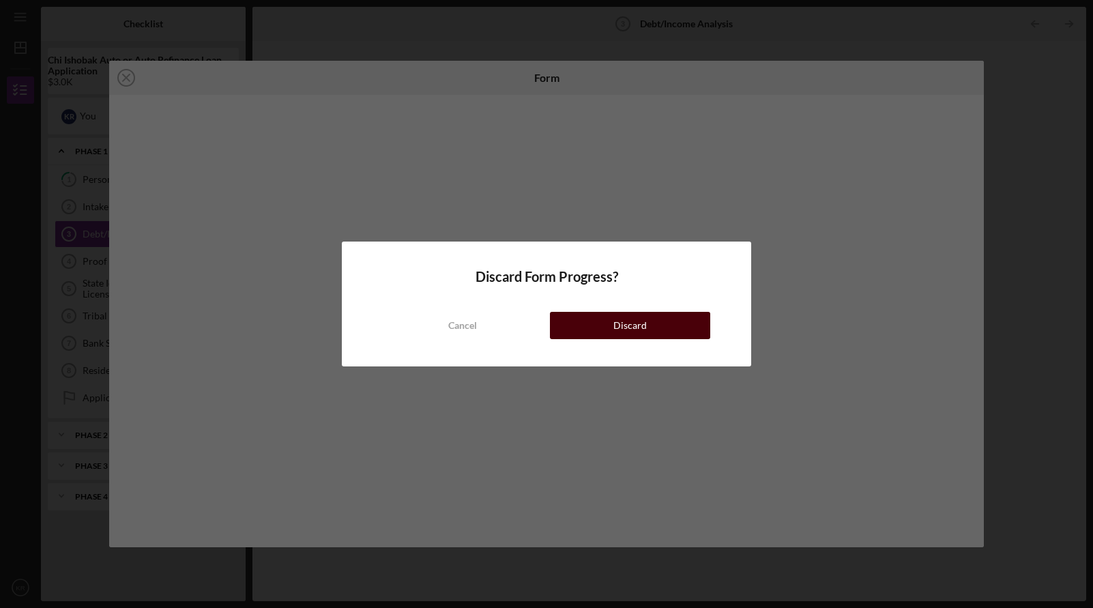
click at [634, 329] on div "Discard" at bounding box center [630, 325] width 33 height 27
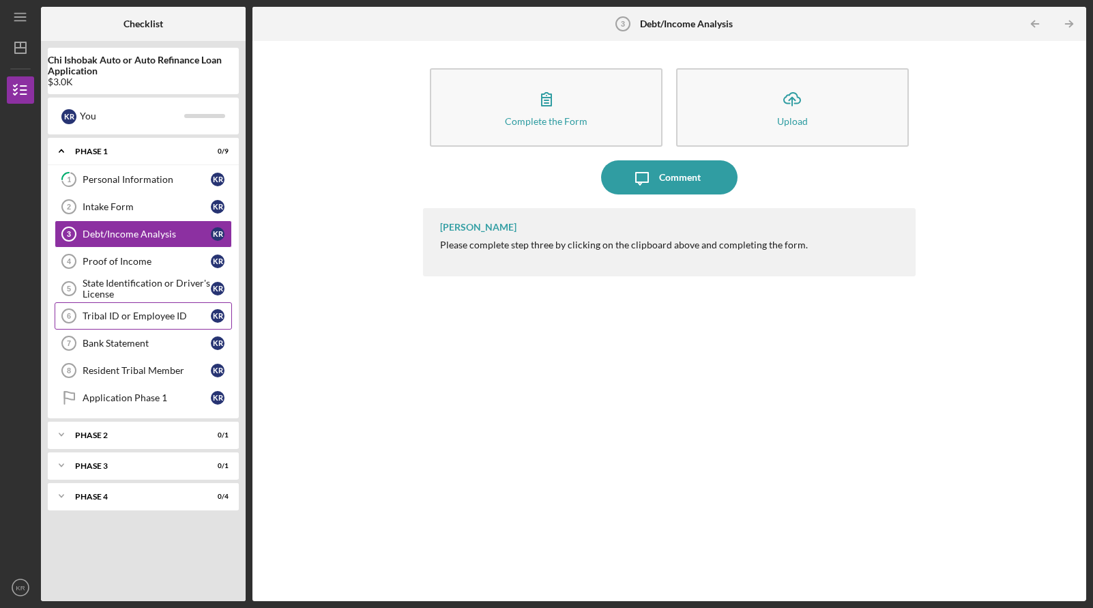
click at [146, 319] on div "Tribal ID or Employee ID" at bounding box center [147, 316] width 128 height 11
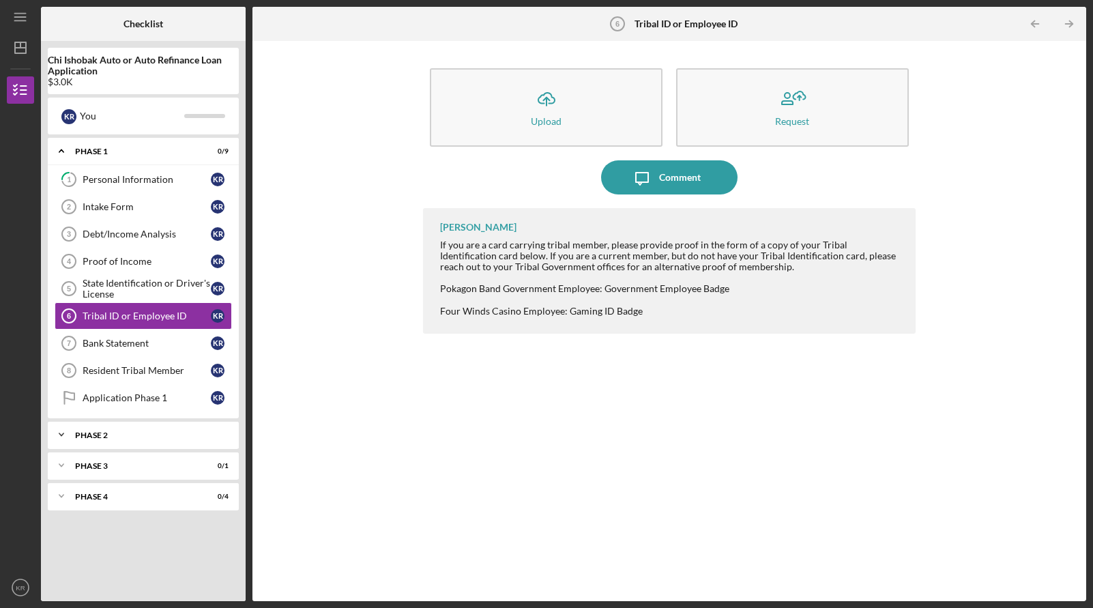
click at [150, 430] on div "Icon/Expander Phase 2 0 / 1" at bounding box center [143, 434] width 191 height 27
click at [150, 433] on div "Phase 2" at bounding box center [148, 435] width 147 height 8
click at [131, 68] on b "Chi Ishobak Auto or Auto Refinance Loan Application" at bounding box center [143, 66] width 191 height 22
click at [147, 266] on div "Proof of Income" at bounding box center [147, 261] width 128 height 11
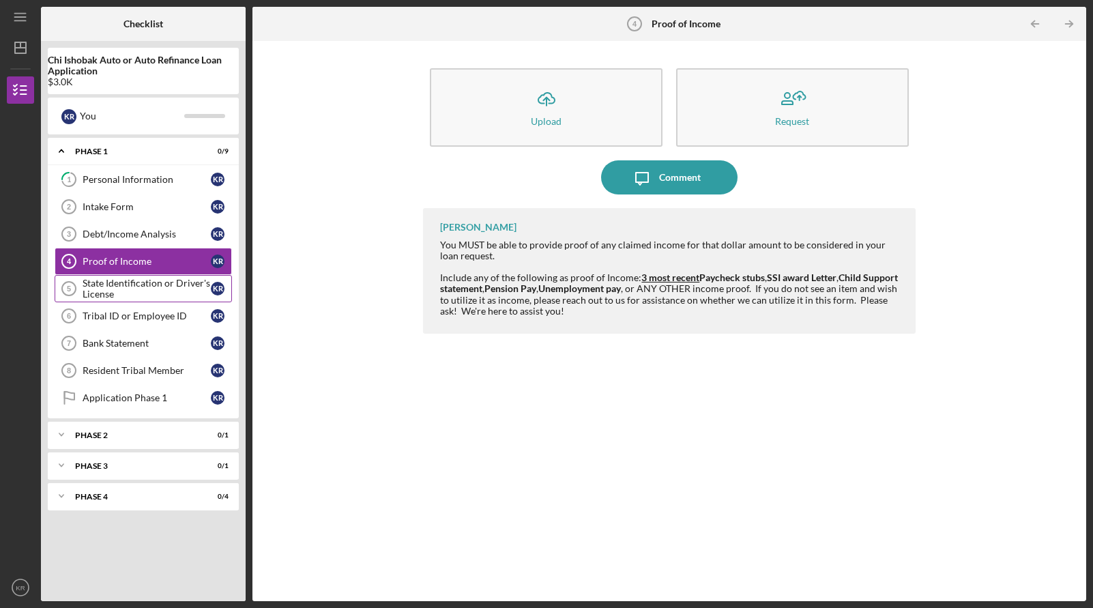
click at [161, 283] on div "State Identification or Driver's License" at bounding box center [147, 289] width 128 height 22
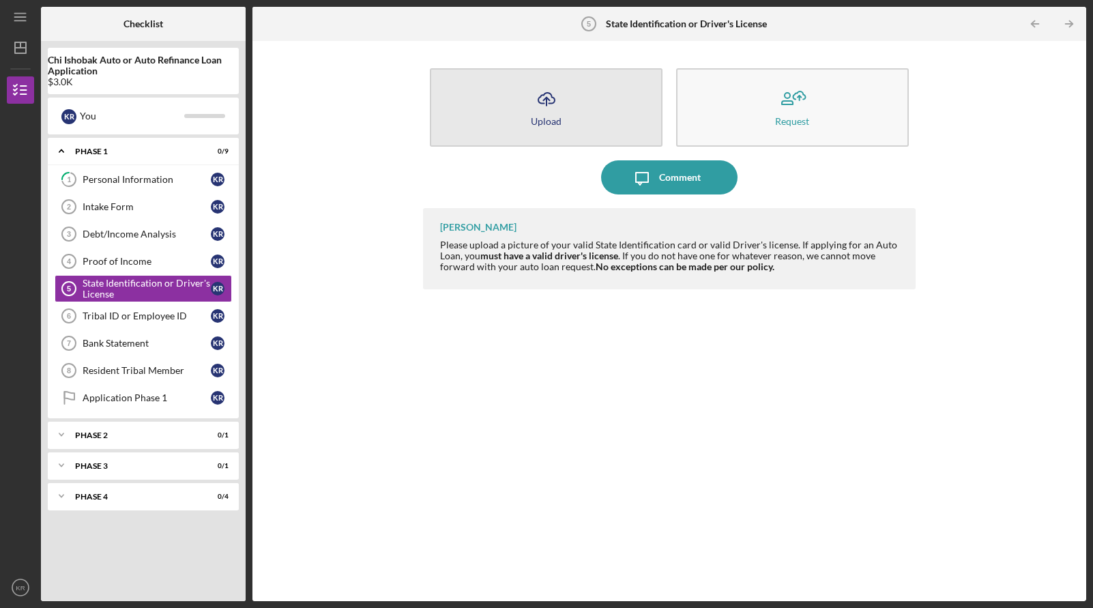
click at [584, 119] on button "Icon/Upload Upload" at bounding box center [546, 107] width 233 height 78
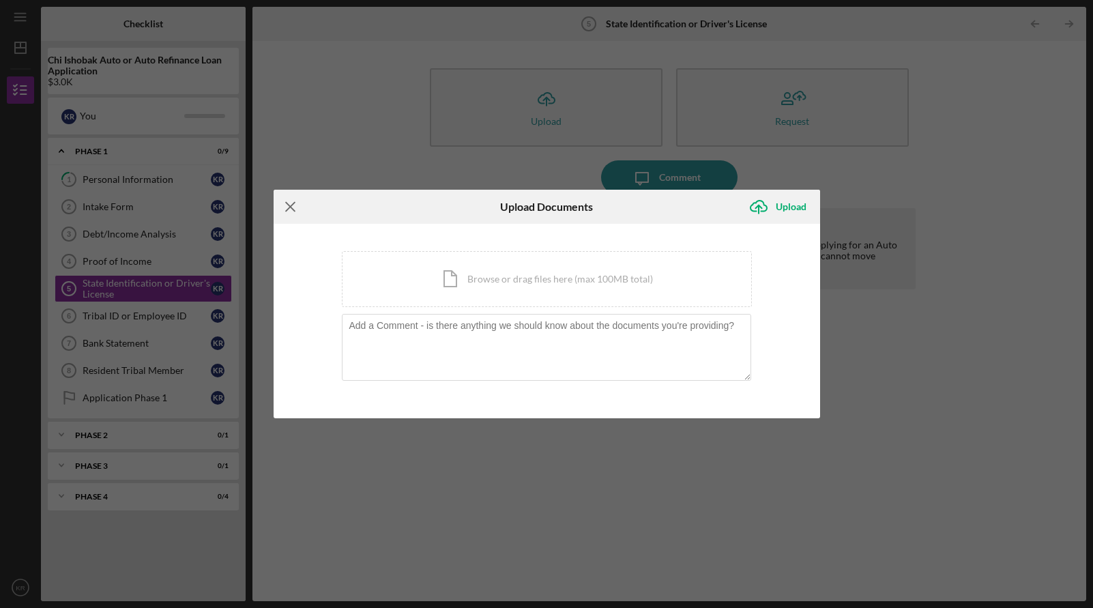
click at [302, 209] on icon "Icon/Menu Close" at bounding box center [291, 207] width 34 height 34
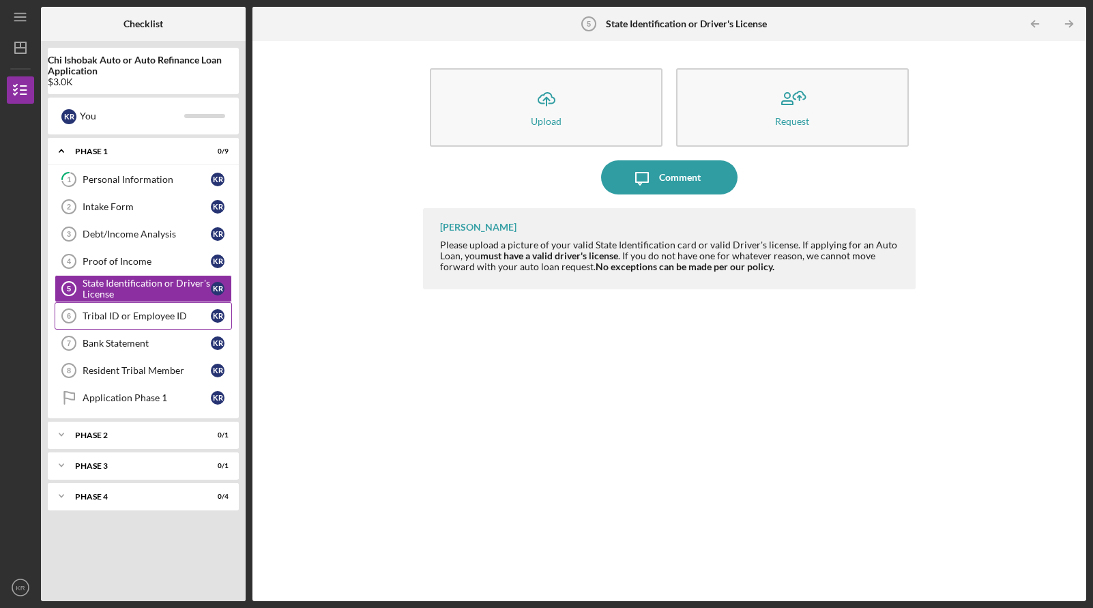
click at [156, 315] on div "Tribal ID or Employee ID" at bounding box center [147, 316] width 128 height 11
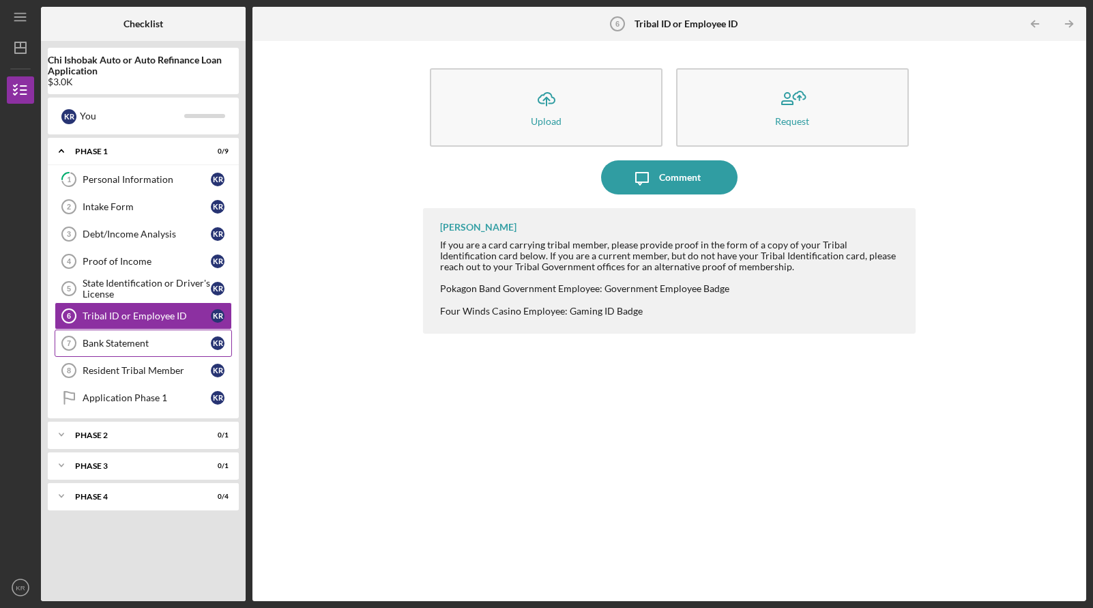
click at [150, 335] on link "Bank Statement 7 Bank Statement K R" at bounding box center [143, 343] width 177 height 27
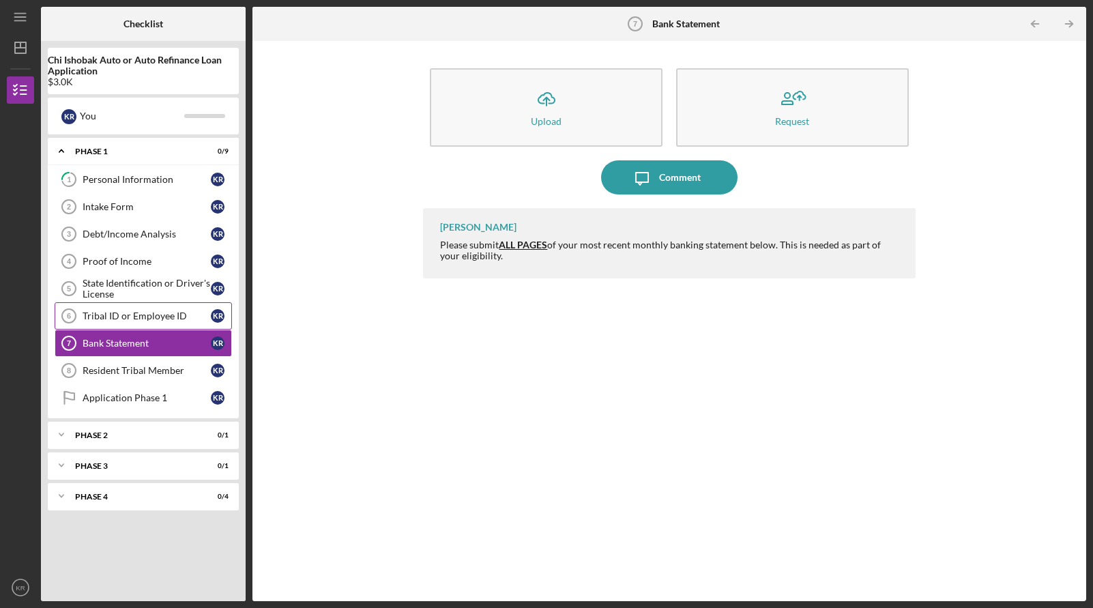
click at [130, 318] on div "Tribal ID or Employee ID" at bounding box center [147, 316] width 128 height 11
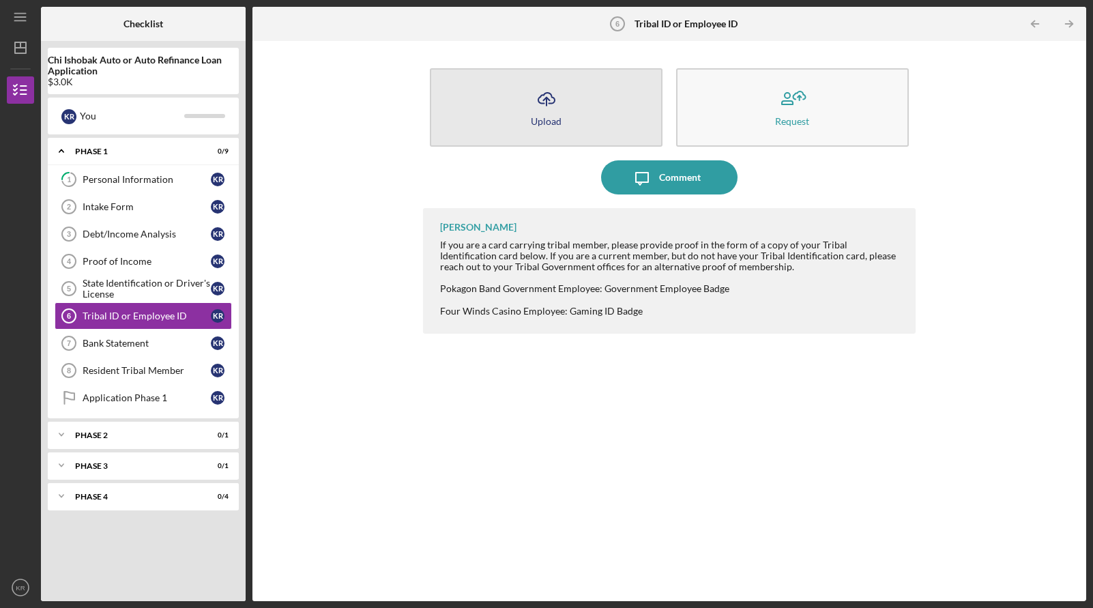
click at [513, 119] on button "Icon/Upload Upload" at bounding box center [546, 107] width 233 height 78
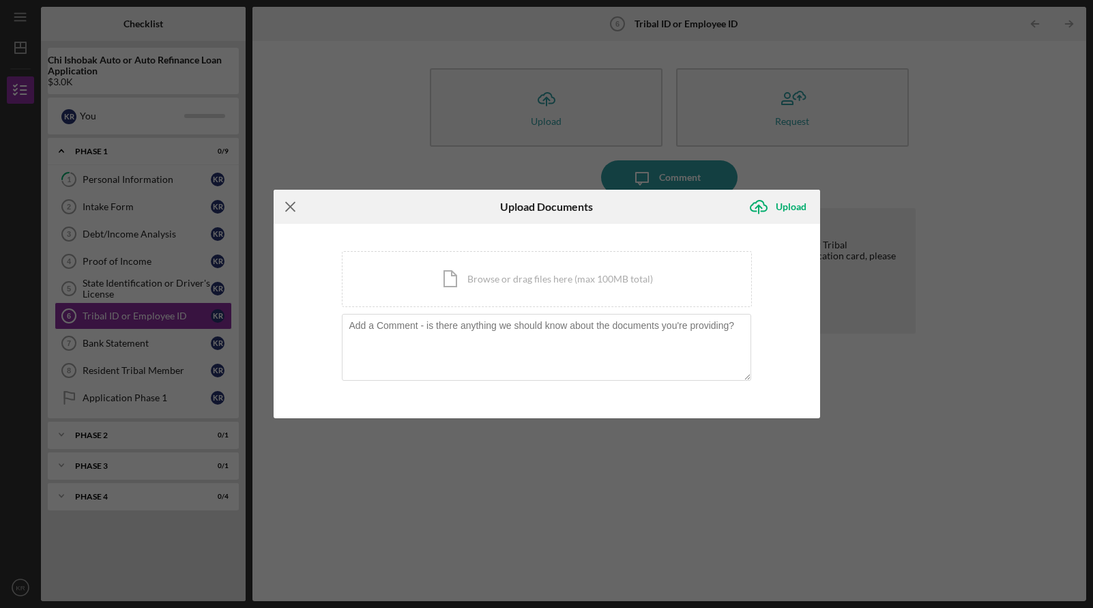
click at [293, 207] on icon "Icon/Menu Close" at bounding box center [291, 207] width 34 height 34
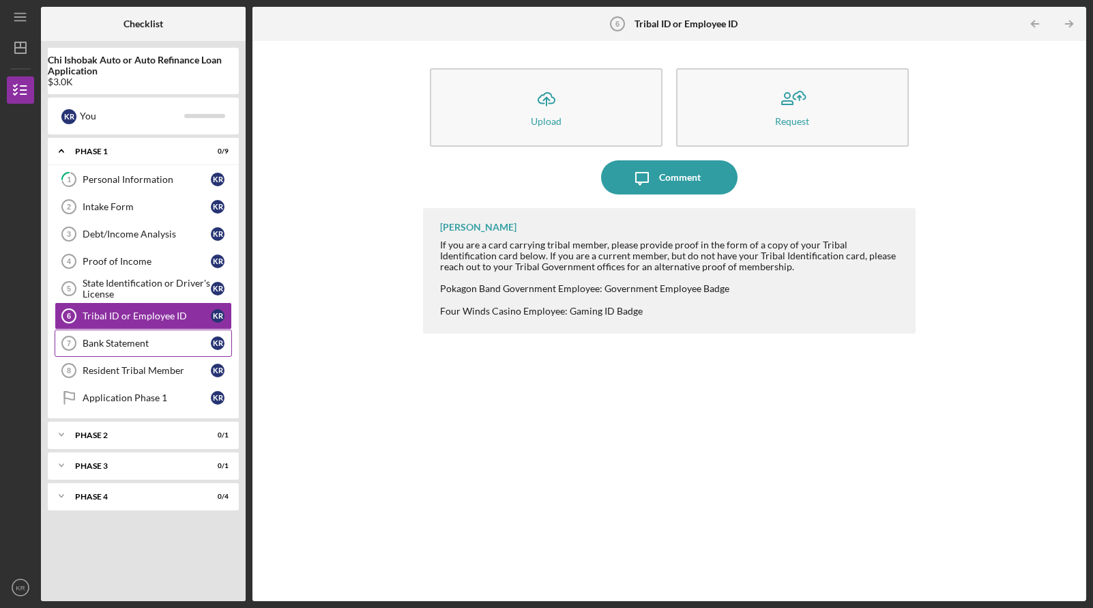
click at [164, 347] on div "Bank Statement" at bounding box center [147, 343] width 128 height 11
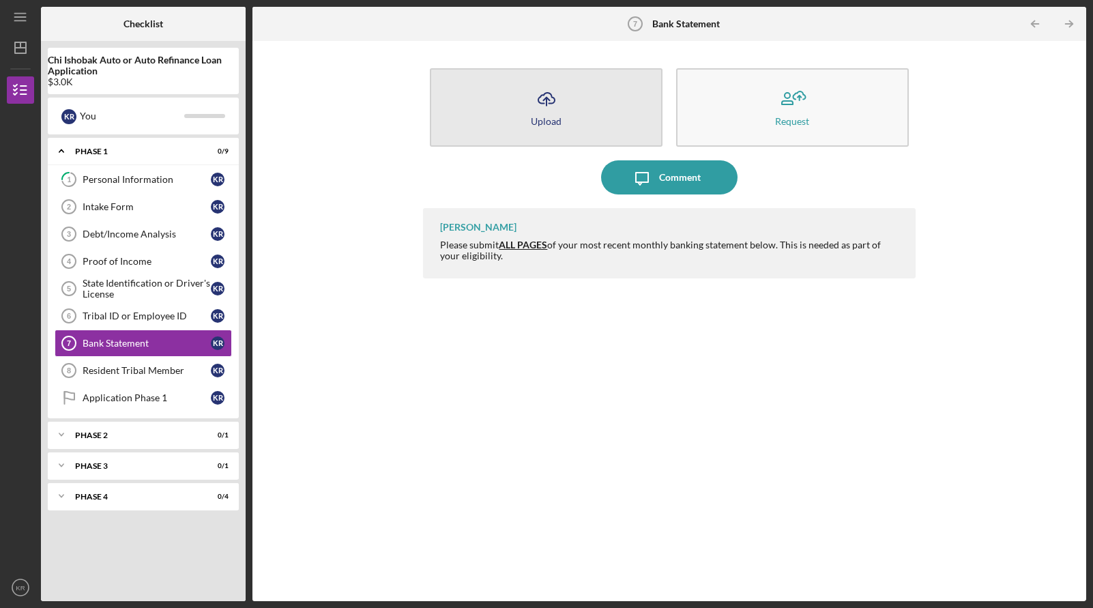
click at [500, 109] on button "Icon/Upload Upload" at bounding box center [546, 107] width 233 height 78
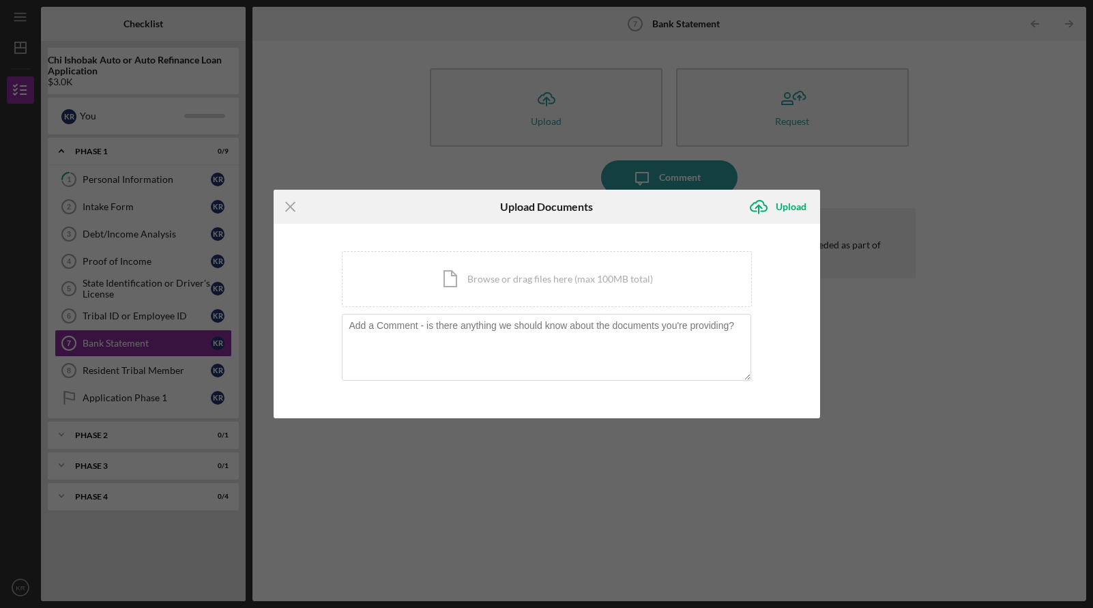
click at [287, 201] on icon "Icon/Menu Close" at bounding box center [291, 207] width 34 height 34
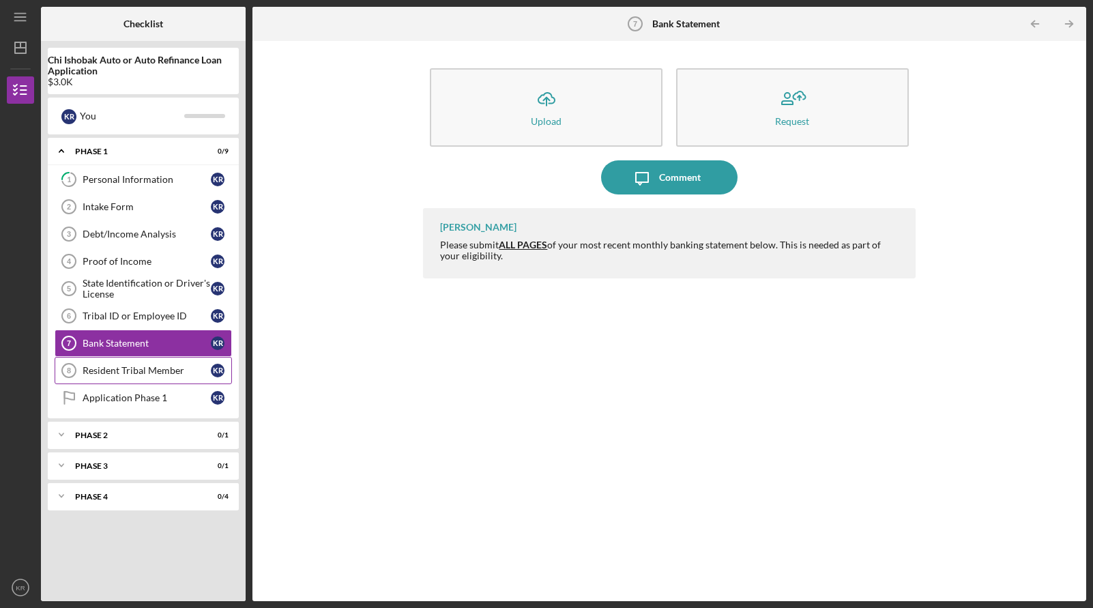
click at [160, 369] on div "Resident Tribal Member" at bounding box center [147, 370] width 128 height 11
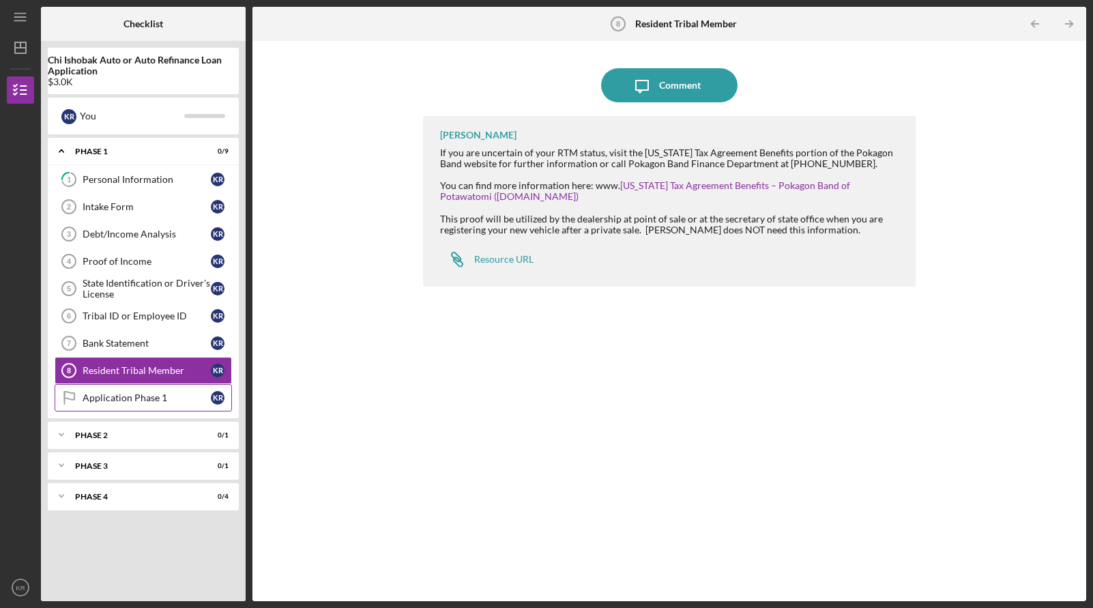
click at [143, 399] on div "Application Phase 1" at bounding box center [147, 397] width 128 height 11
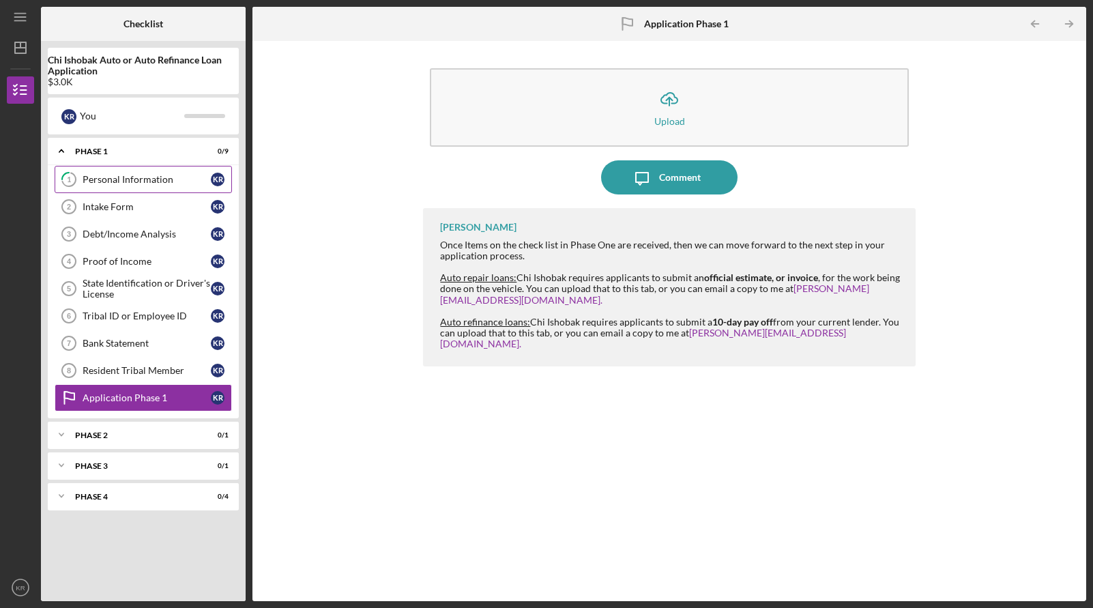
click at [163, 182] on div "Personal Information" at bounding box center [147, 179] width 128 height 11
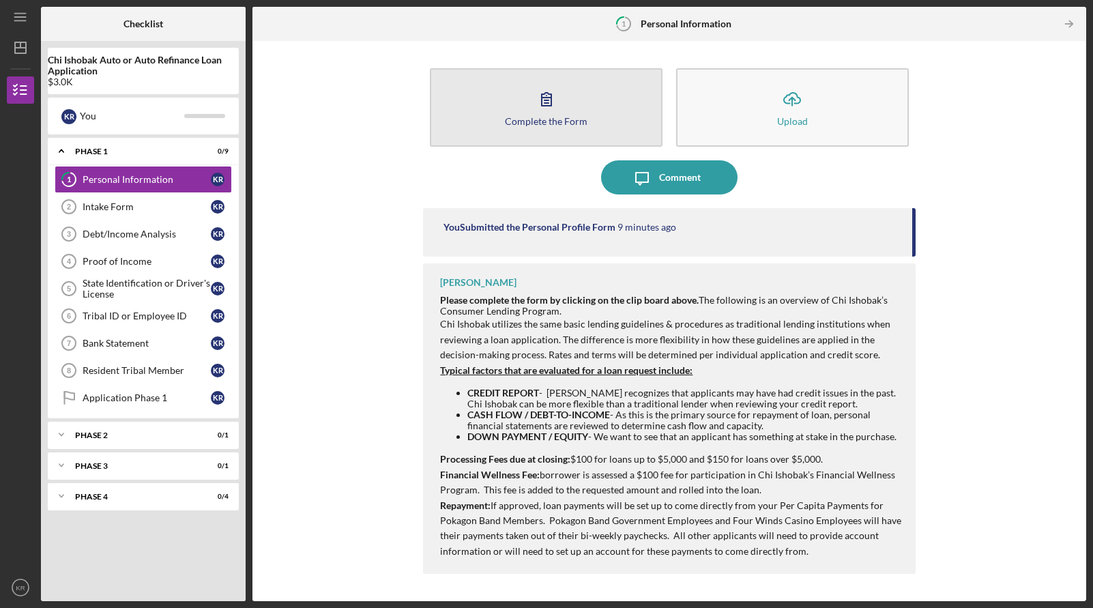
click at [523, 116] on div "Complete the Form" at bounding box center [546, 121] width 83 height 10
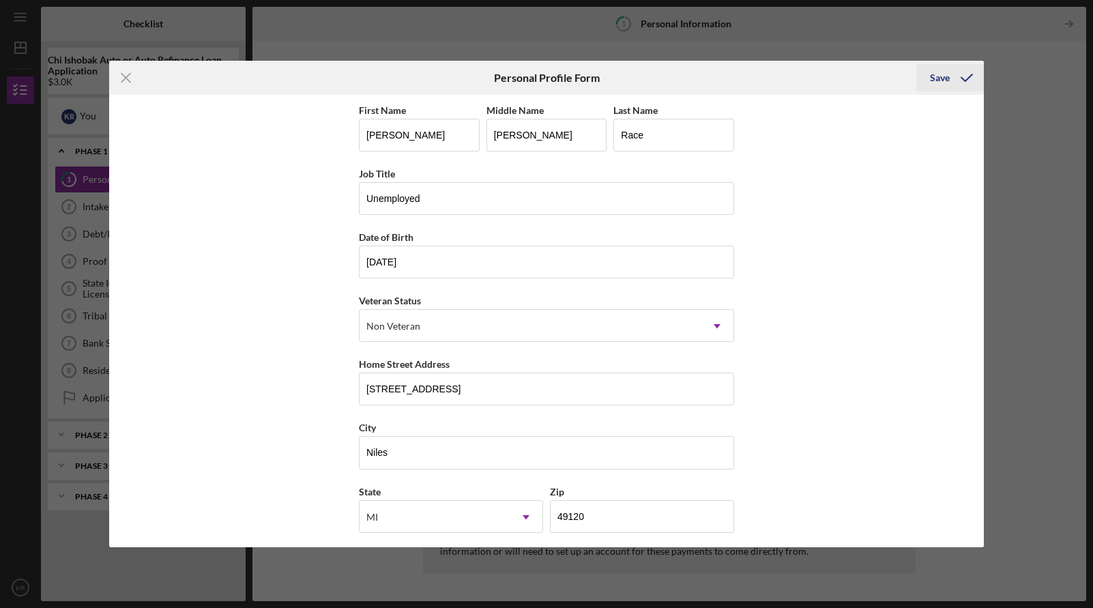
click at [945, 83] on div "Save" at bounding box center [940, 77] width 20 height 27
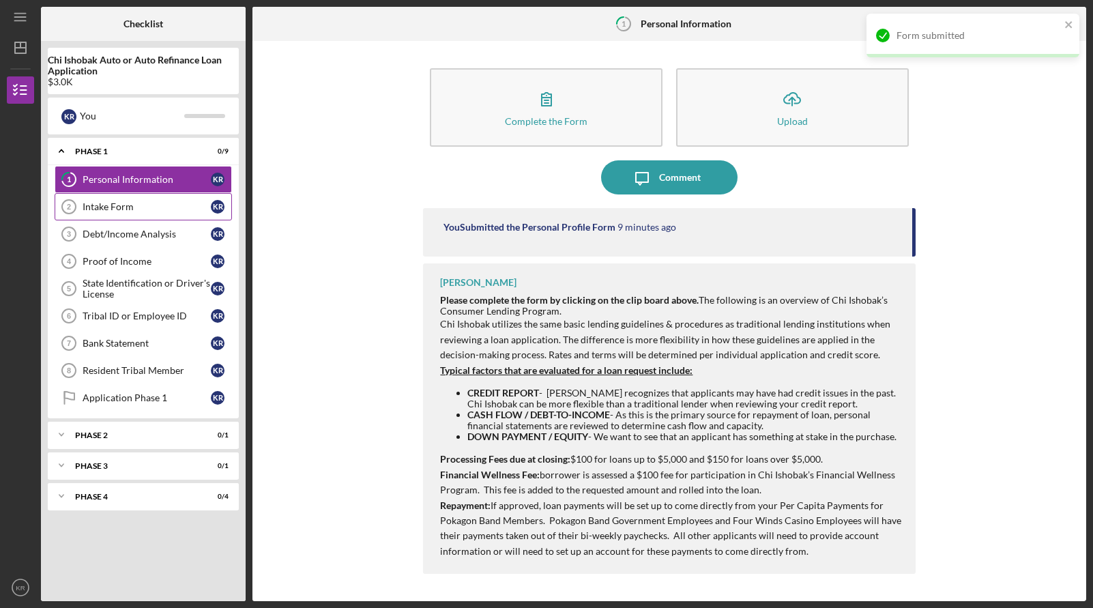
click at [136, 207] on div "Intake Form" at bounding box center [147, 206] width 128 height 11
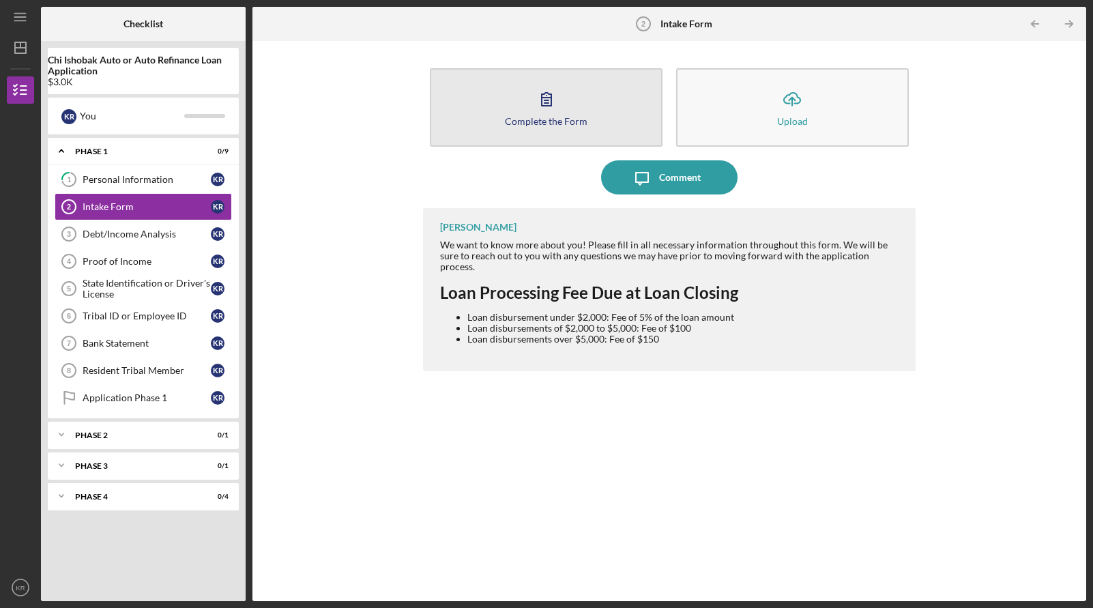
click at [483, 123] on button "Complete the Form Form" at bounding box center [546, 107] width 233 height 78
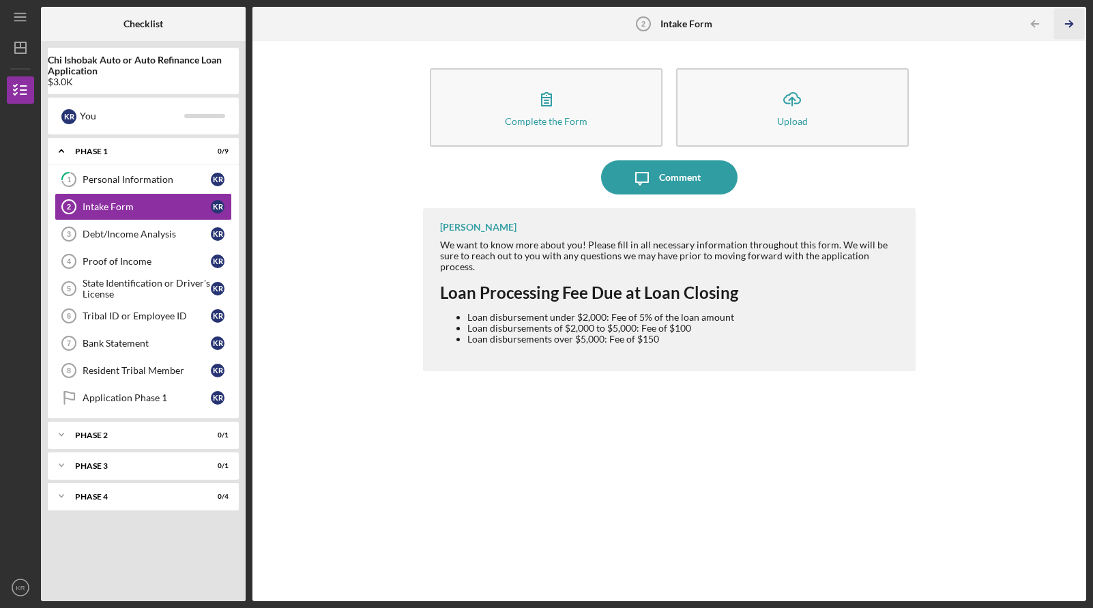
click at [1077, 25] on icon "Icon/Table Pagination Arrow" at bounding box center [1069, 24] width 31 height 31
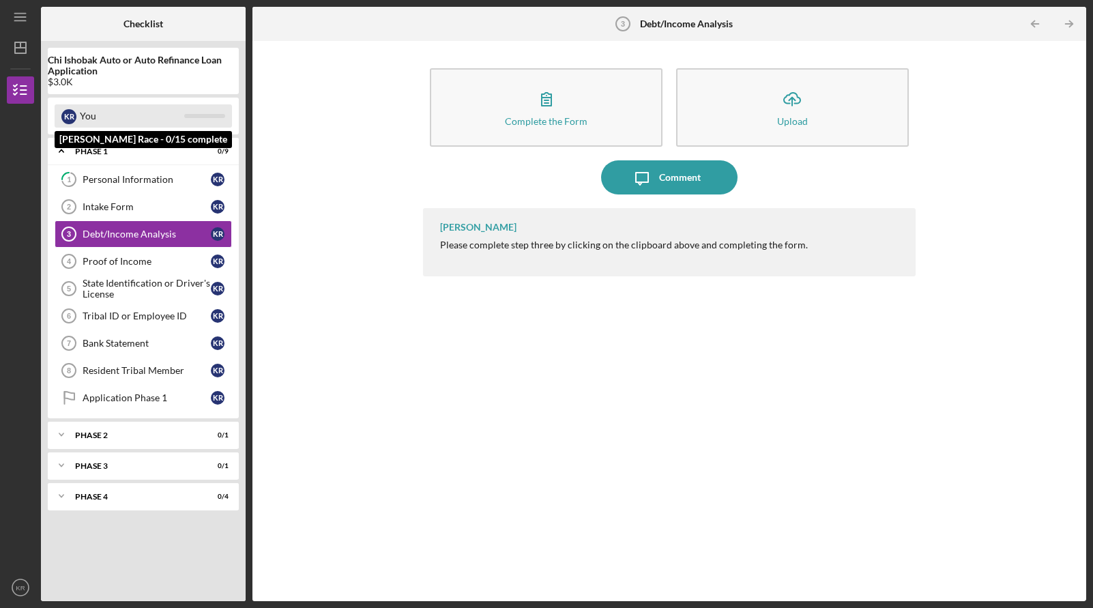
click at [145, 109] on div "You" at bounding box center [132, 115] width 104 height 23
click at [95, 115] on div "You" at bounding box center [132, 115] width 104 height 23
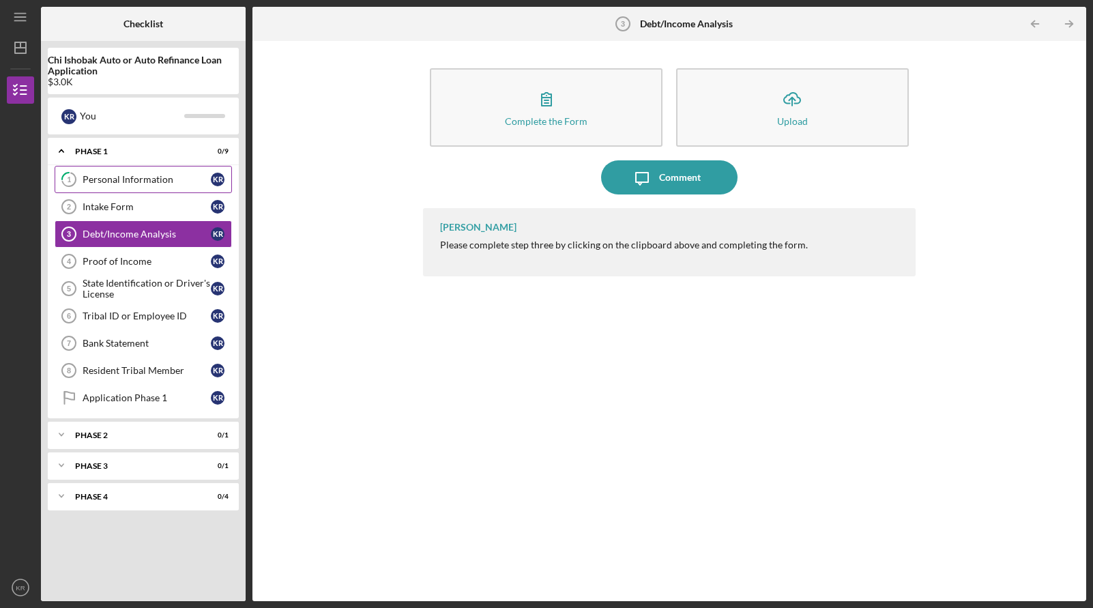
click at [82, 183] on icon "1" at bounding box center [69, 179] width 34 height 34
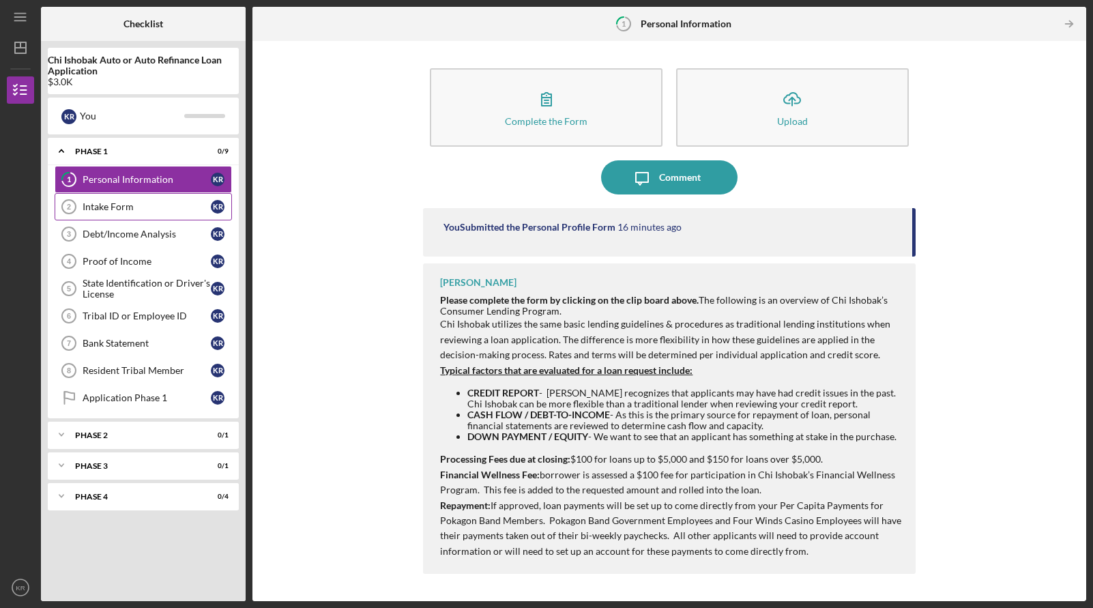
click at [125, 199] on link "Intake Form 2 Intake Form K R" at bounding box center [143, 206] width 177 height 27
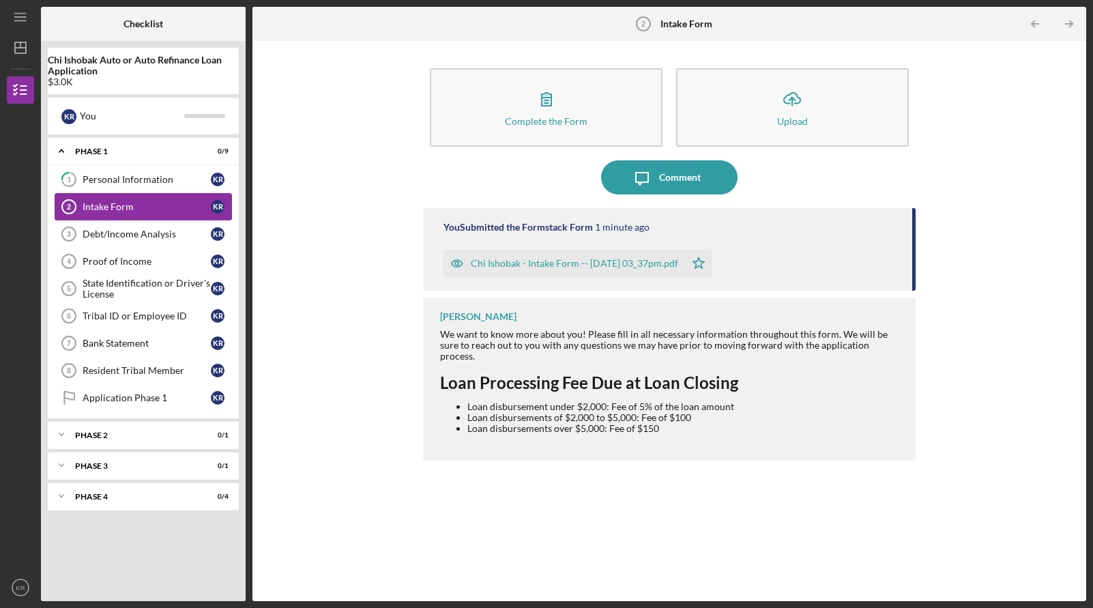
click at [143, 203] on div "Intake Form" at bounding box center [147, 206] width 128 height 11
click at [304, 161] on div "Complete the Form Form Icon/Upload Upload Icon/Message Comment You Submitted th…" at bounding box center [669, 321] width 820 height 547
click at [156, 182] on div "Personal Information" at bounding box center [147, 179] width 128 height 11
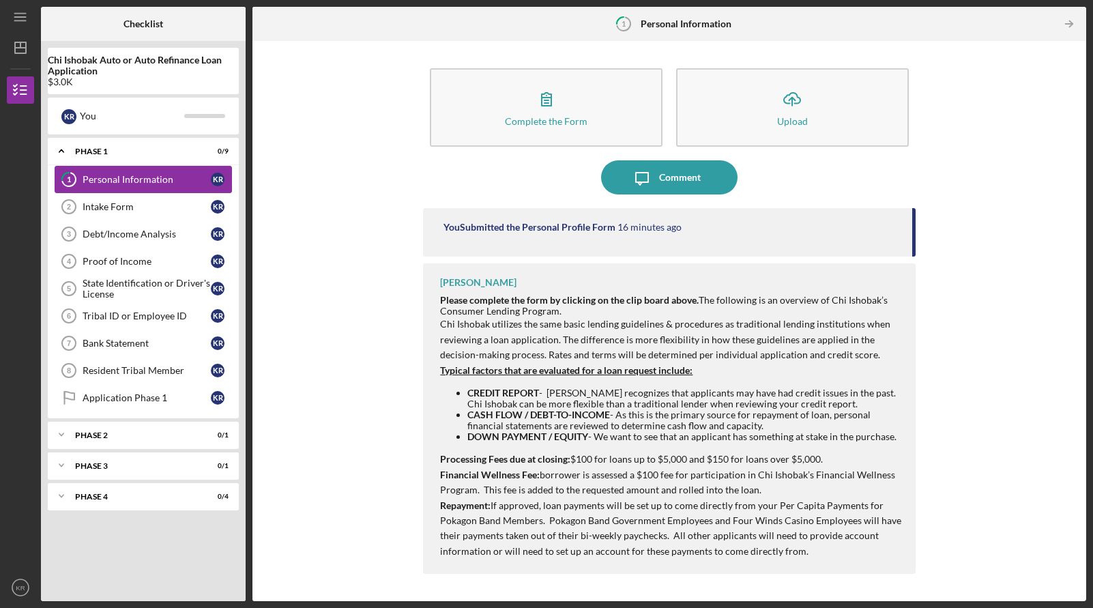
click at [133, 182] on div "Personal Information" at bounding box center [147, 179] width 128 height 11
click at [142, 205] on div "Intake Form" at bounding box center [147, 206] width 128 height 11
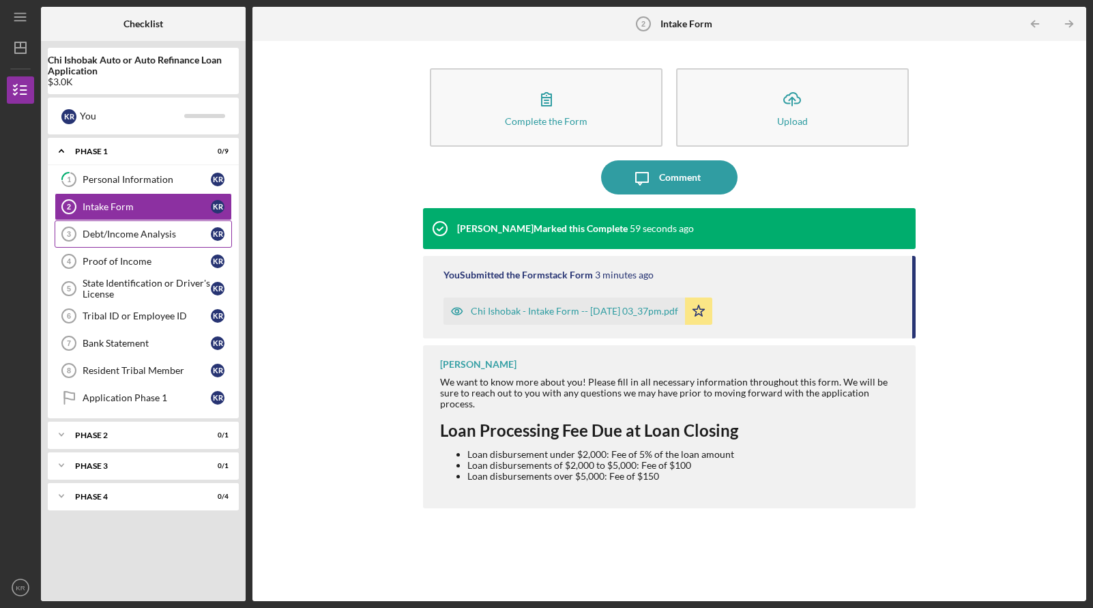
click at [138, 235] on div "Debt/Income Analysis" at bounding box center [147, 234] width 128 height 11
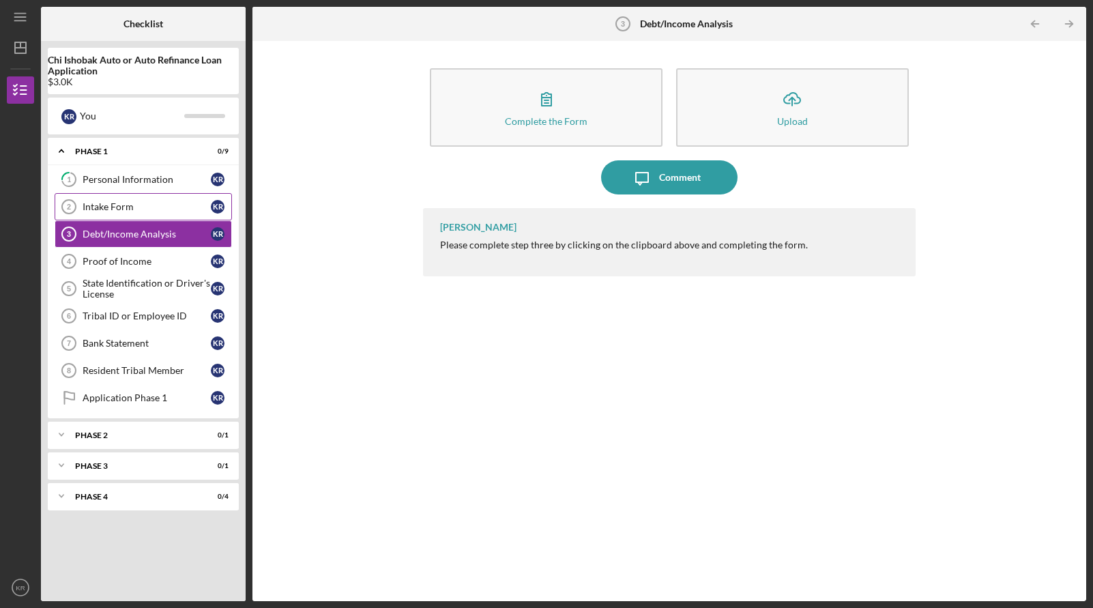
click at [145, 205] on div "Intake Form" at bounding box center [147, 206] width 128 height 11
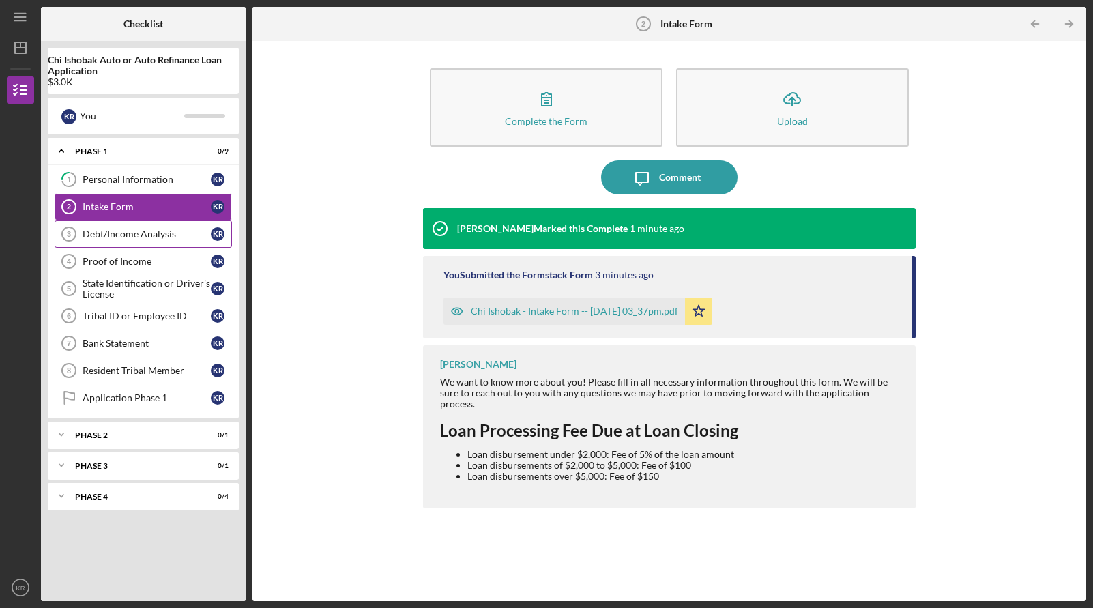
click at [133, 227] on link "Debt/Income Analysis 3 Debt/Income Analysis K R" at bounding box center [143, 233] width 177 height 27
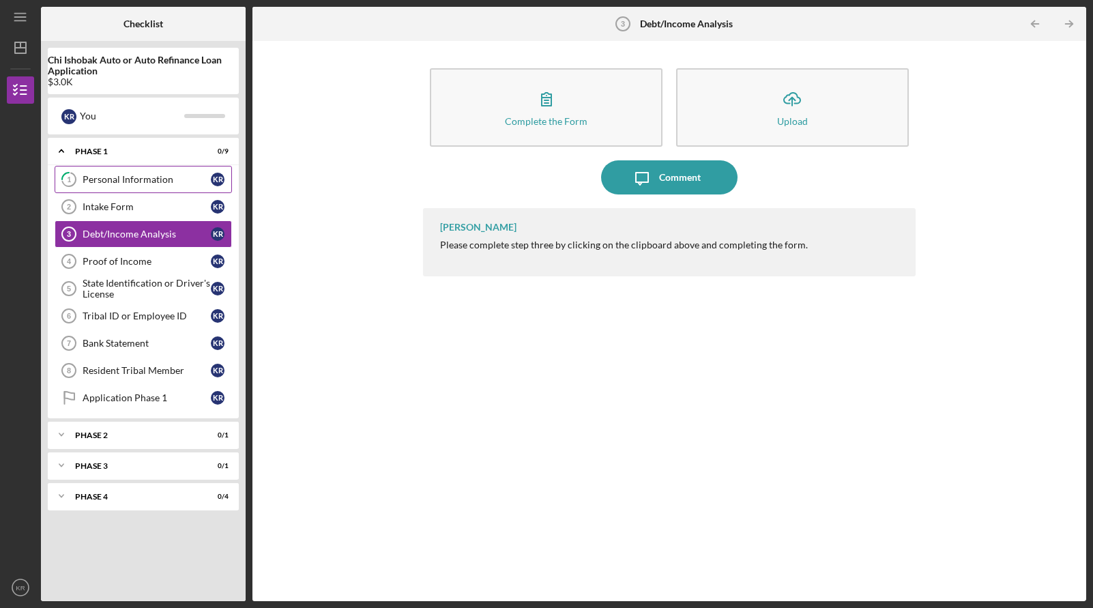
click at [141, 177] on div "Personal Information" at bounding box center [147, 179] width 128 height 11
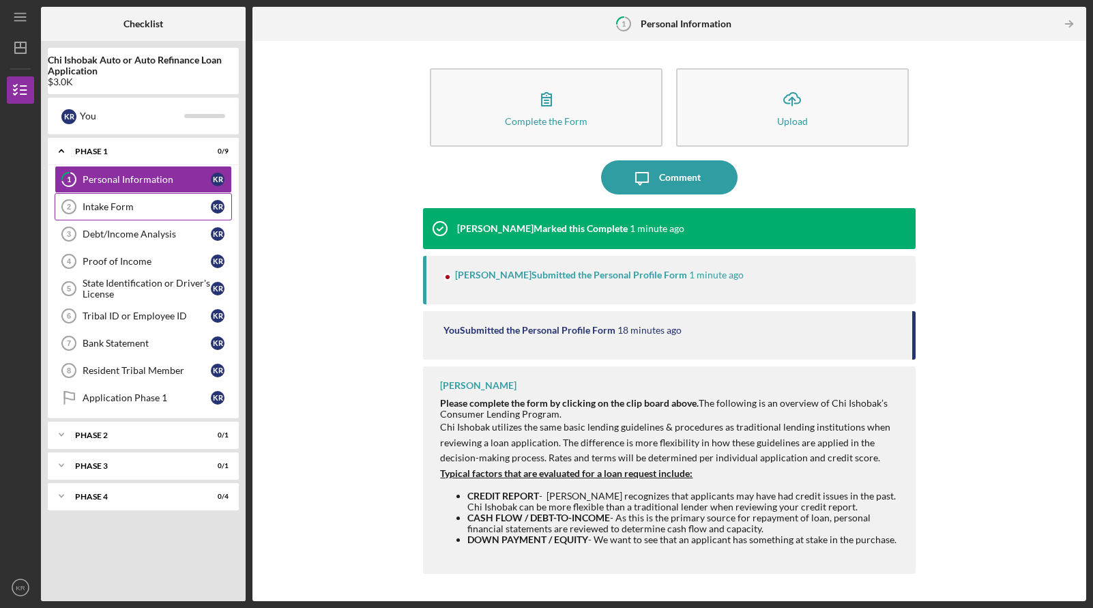
click at [140, 200] on link "Intake Form 2 Intake Form K R" at bounding box center [143, 206] width 177 height 27
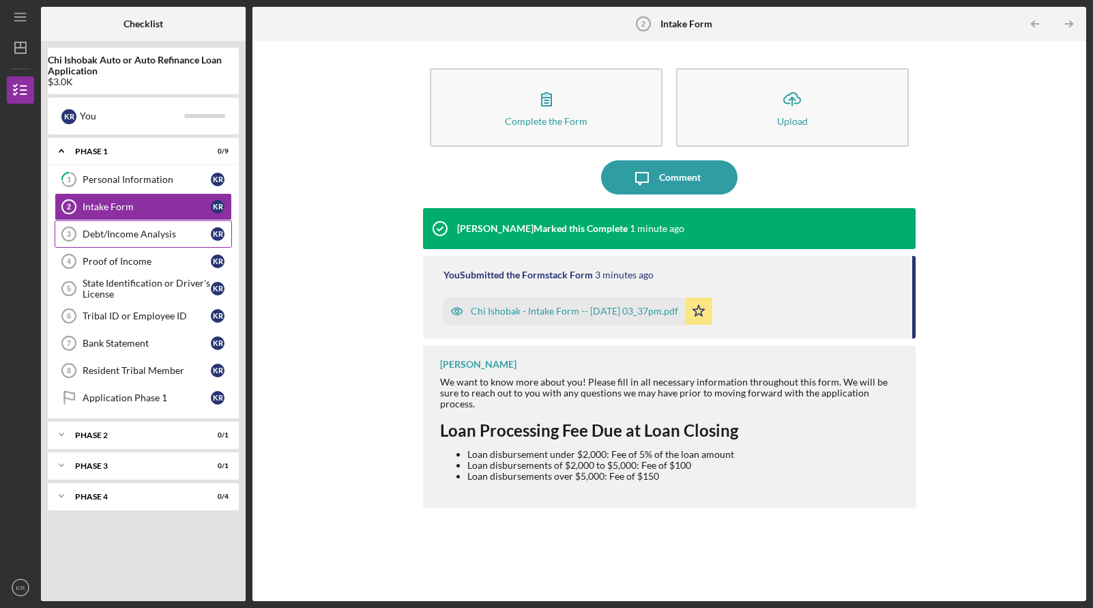
click at [140, 227] on link "Debt/Income Analysis 3 Debt/Income Analysis K R" at bounding box center [143, 233] width 177 height 27
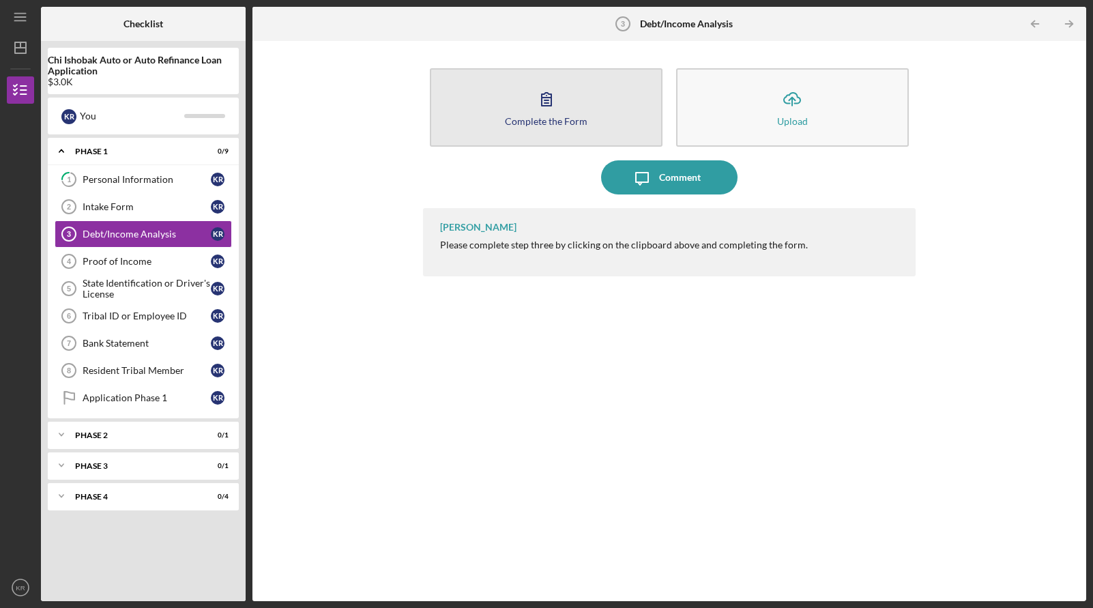
click at [544, 116] on div "Complete the Form" at bounding box center [546, 121] width 83 height 10
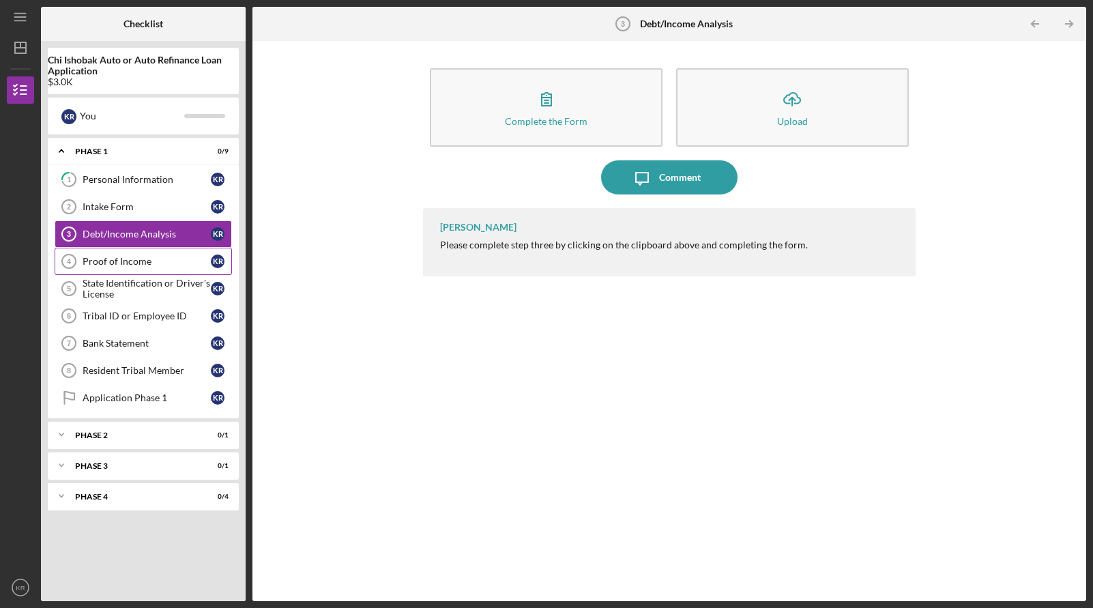
click at [154, 262] on div "Proof of Income" at bounding box center [147, 261] width 128 height 11
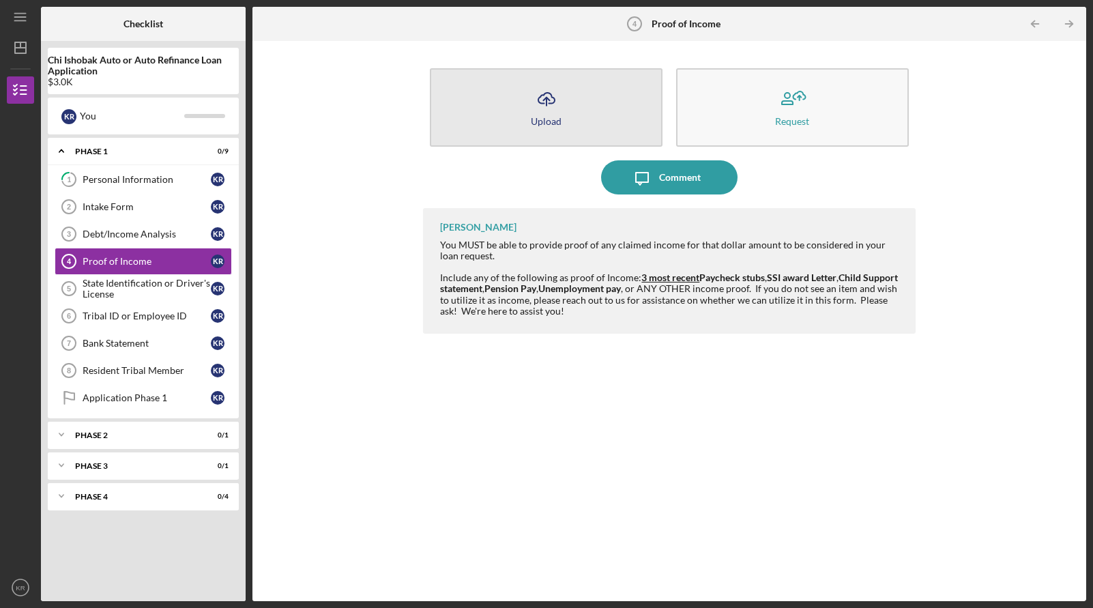
click at [535, 125] on div "Upload" at bounding box center [546, 121] width 31 height 10
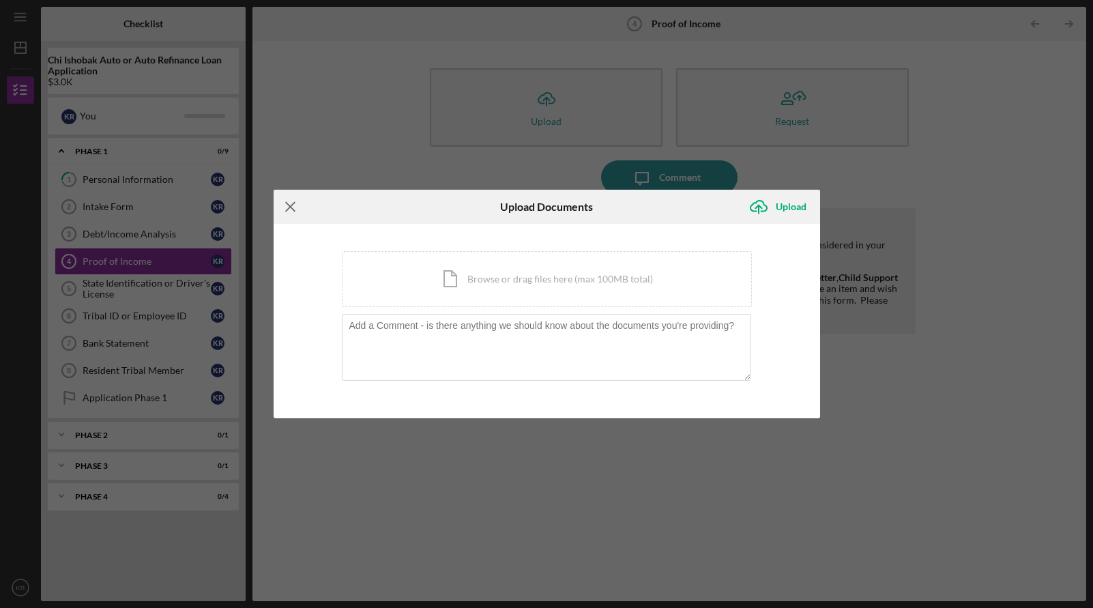
click at [288, 205] on line at bounding box center [290, 206] width 9 height 9
